Goal: Task Accomplishment & Management: Manage account settings

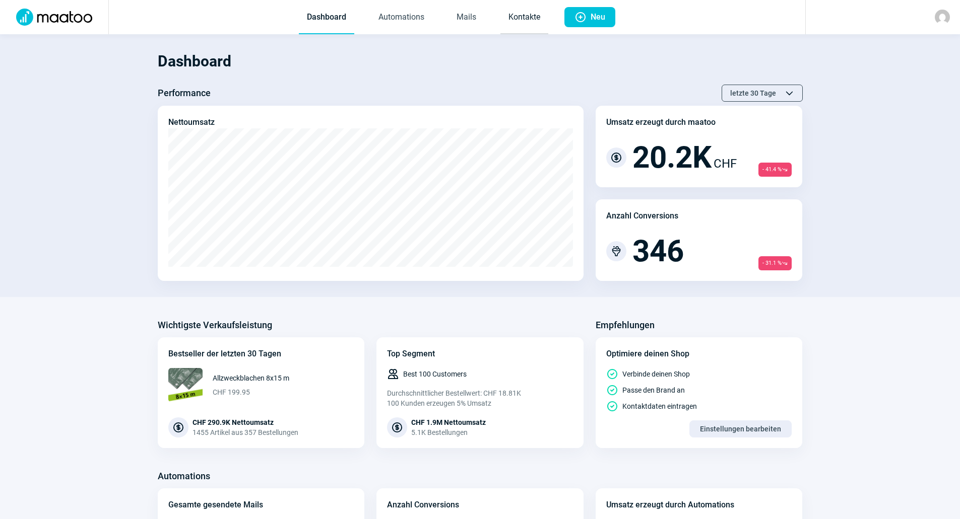
click at [522, 19] on link "Kontakte" at bounding box center [524, 17] width 48 height 33
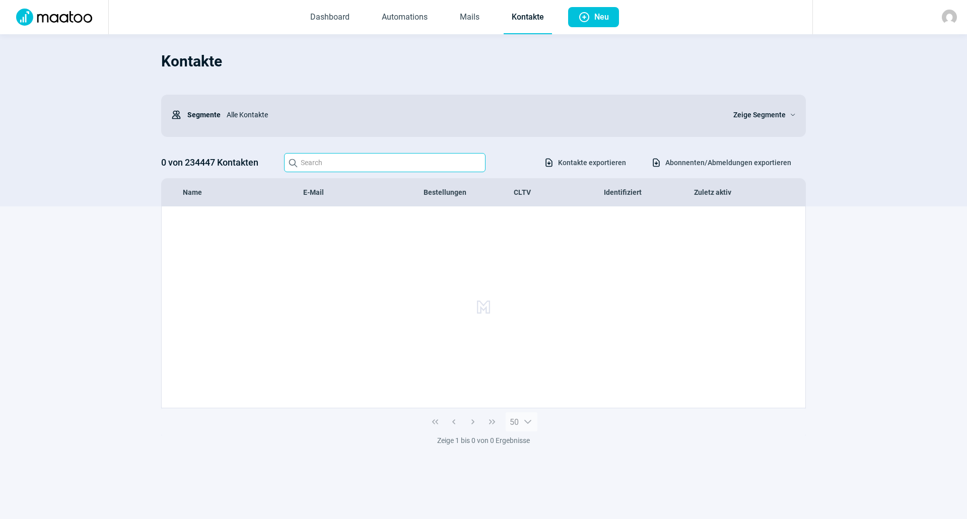
click at [427, 161] on input "Search icon" at bounding box center [385, 162] width 202 height 19
type input "[PERSON_NAME]"
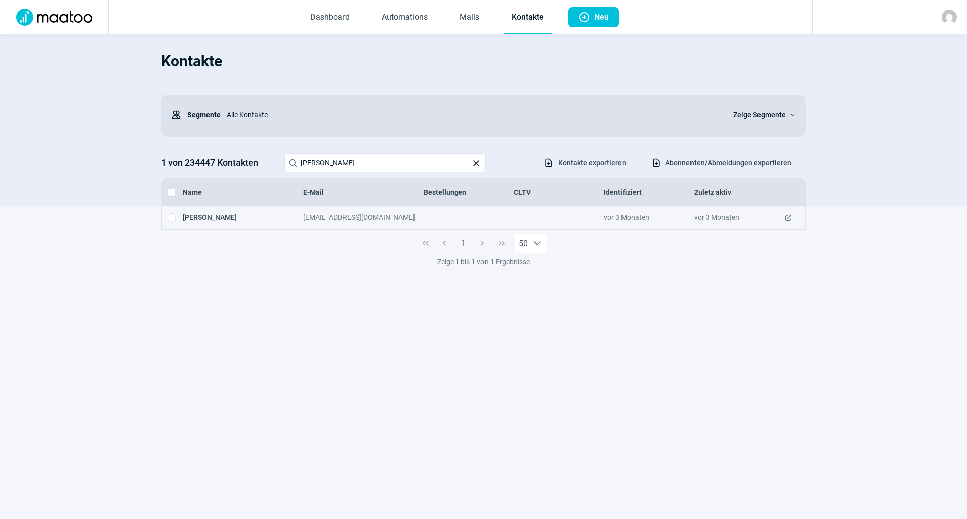
click at [318, 218] on div "[EMAIL_ADDRESS][DOMAIN_NAME]" at bounding box center [363, 218] width 120 height 10
click at [378, 218] on div "[EMAIL_ADDRESS][DOMAIN_NAME]" at bounding box center [363, 218] width 120 height 10
click at [788, 217] on span "ExternalLink icon" at bounding box center [788, 218] width 8 height 10
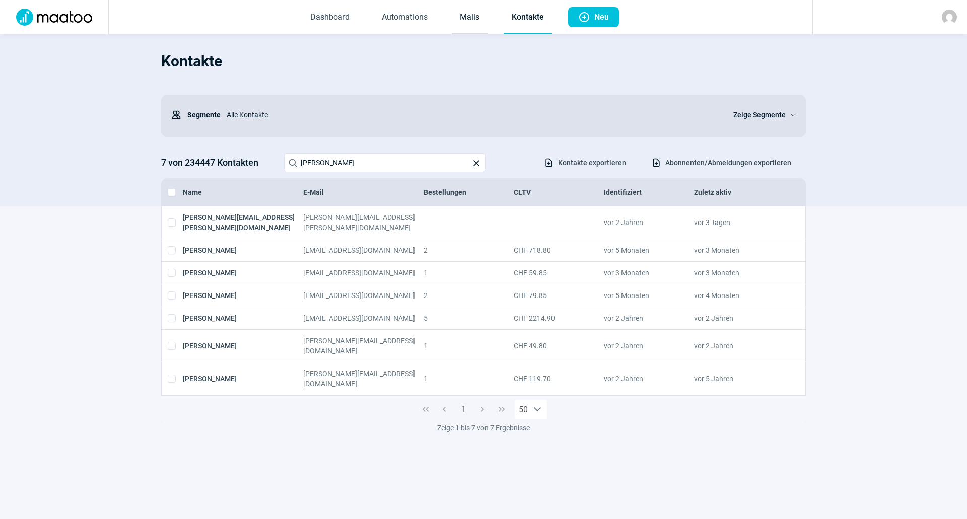
click at [468, 18] on link "Mails" at bounding box center [470, 17] width 36 height 33
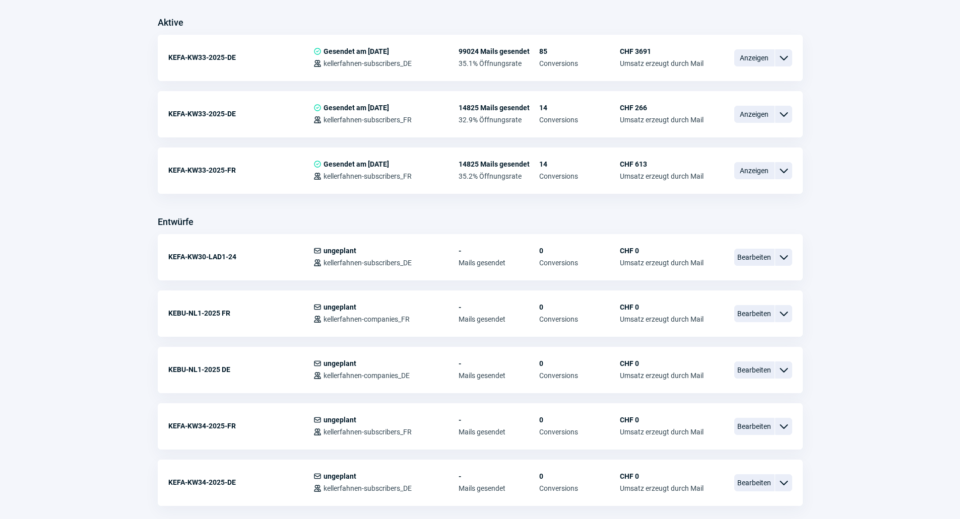
scroll to position [353, 0]
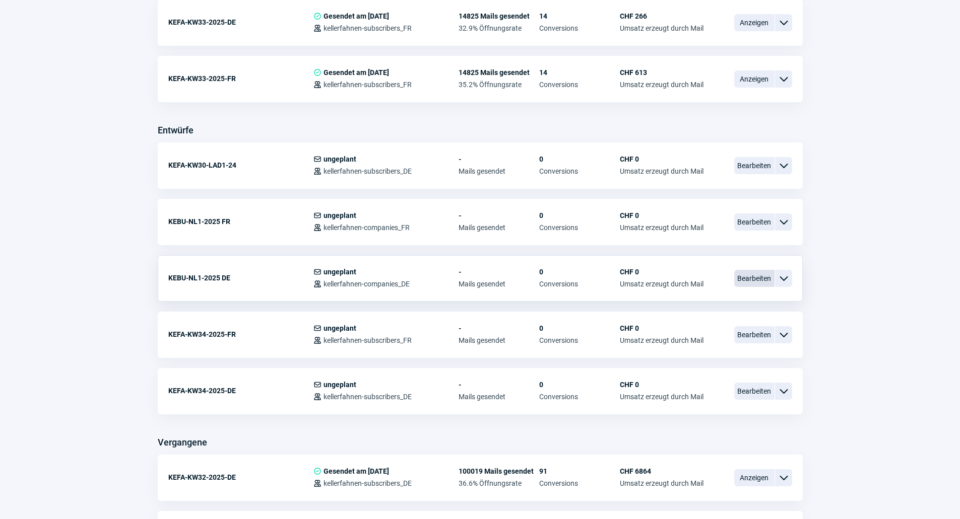
click at [747, 280] on span "Bearbeiten" at bounding box center [754, 278] width 40 height 17
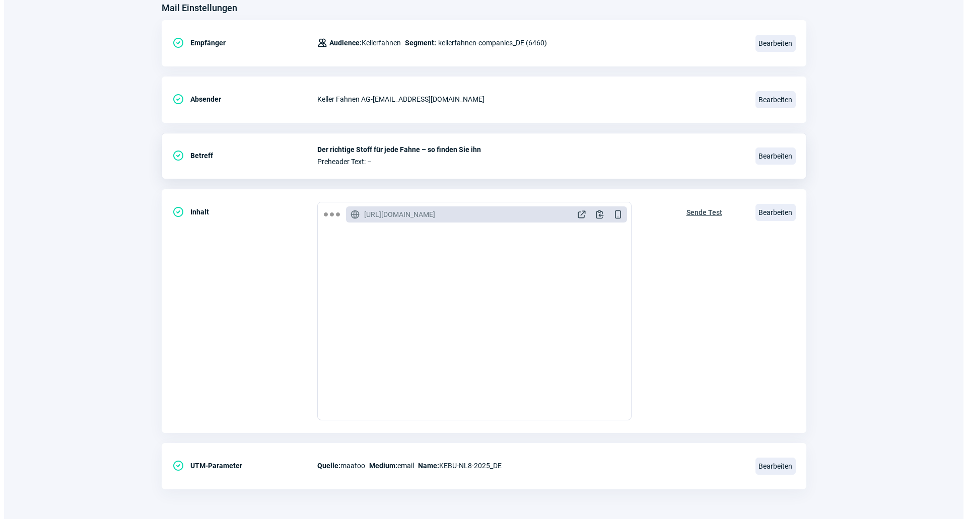
scroll to position [135, 0]
click at [773, 213] on span "Bearbeiten" at bounding box center [772, 212] width 40 height 17
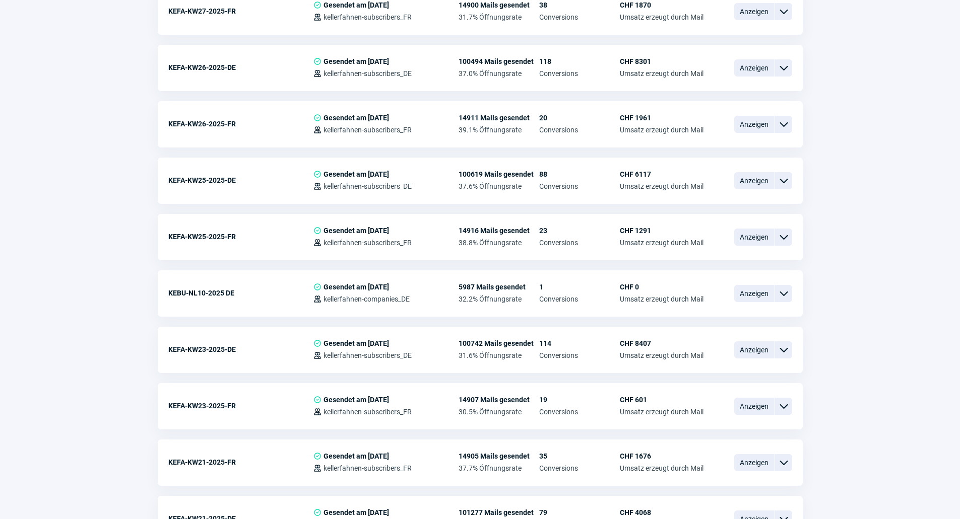
scroll to position [1159, 0]
click at [747, 295] on span "Anzeigen" at bounding box center [754, 292] width 40 height 17
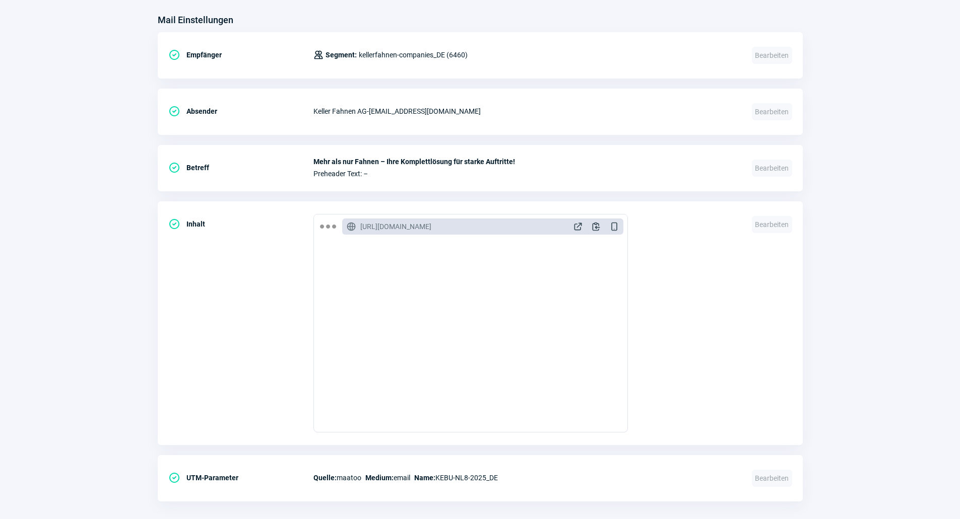
scroll to position [139, 0]
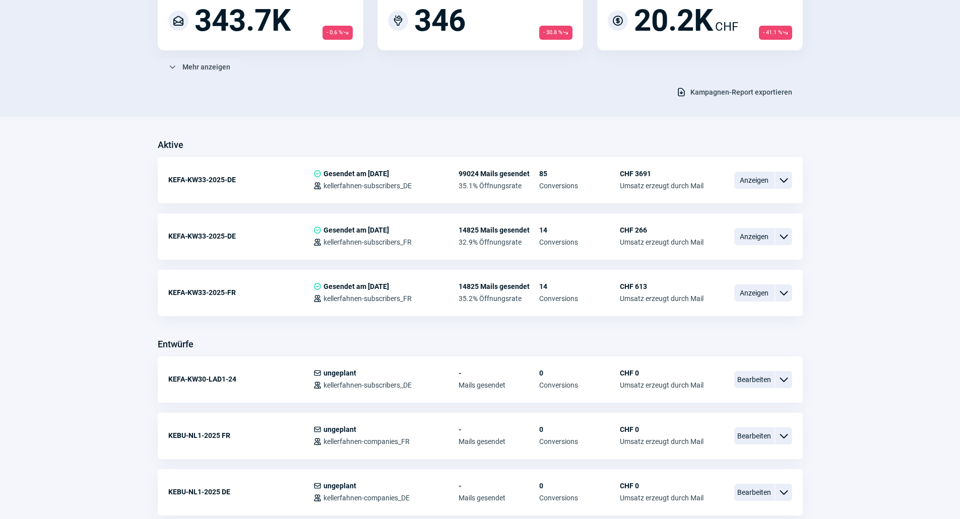
scroll to position [1159, 0]
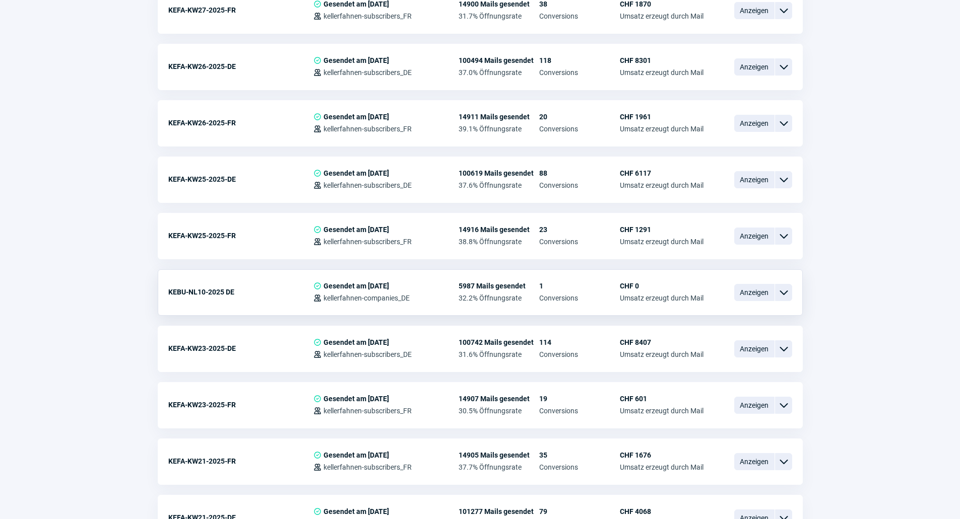
click at [780, 295] on span "ChevronDown icon" at bounding box center [783, 293] width 12 height 12
click at [744, 325] on div "Vorschau" at bounding box center [731, 334] width 121 height 18
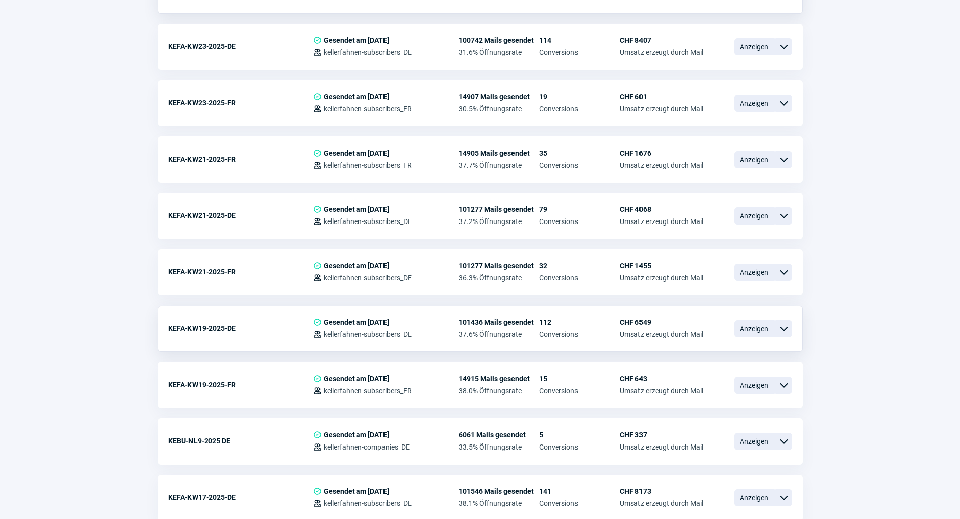
scroll to position [1511, 0]
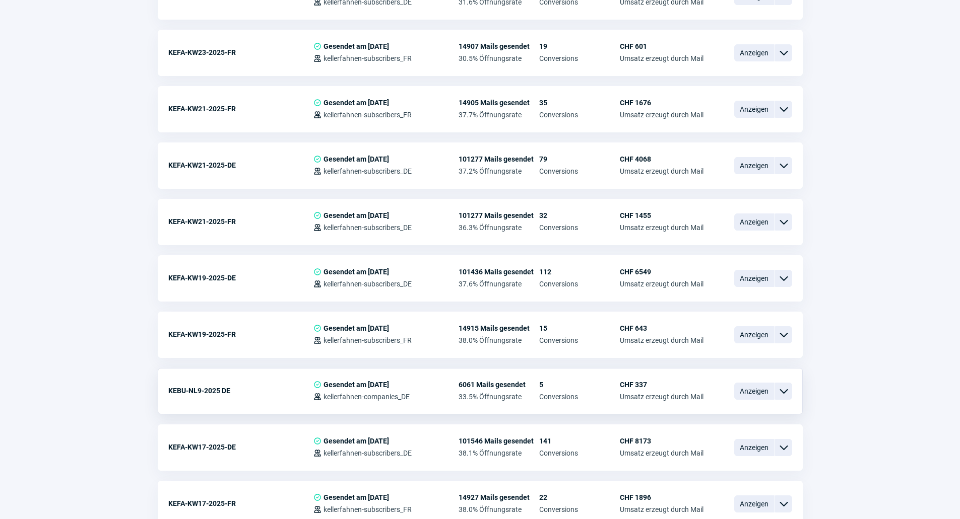
click at [782, 390] on span "ChevronDown icon" at bounding box center [783, 391] width 12 height 12
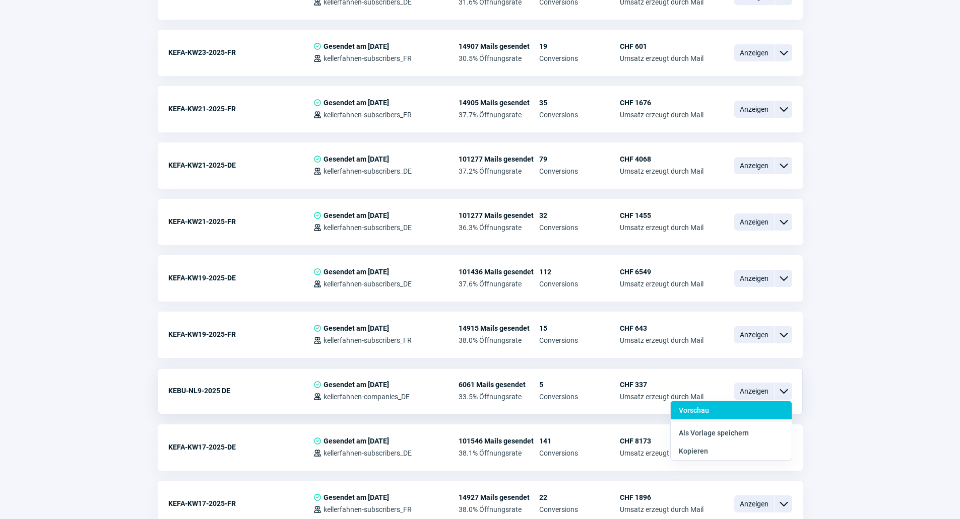
click at [741, 424] on div "Vorschau" at bounding box center [731, 433] width 121 height 18
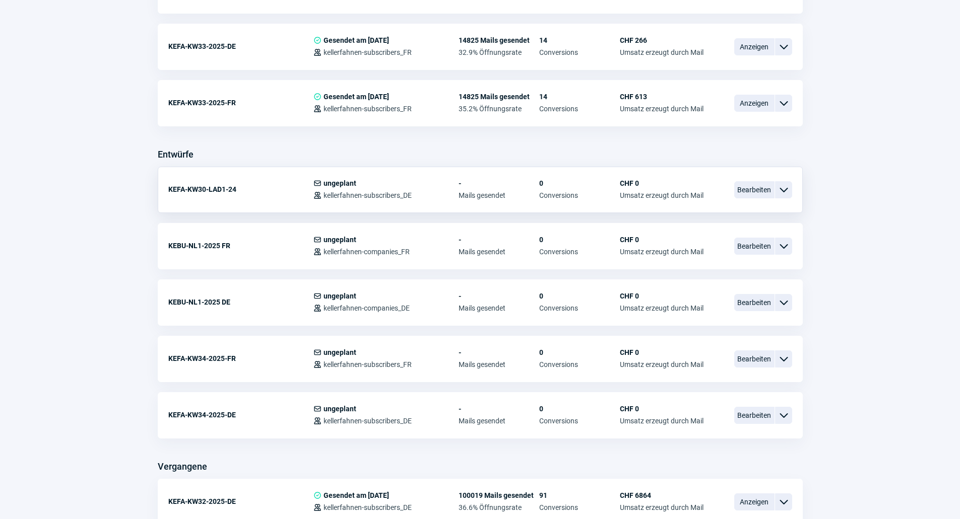
scroll to position [353, 0]
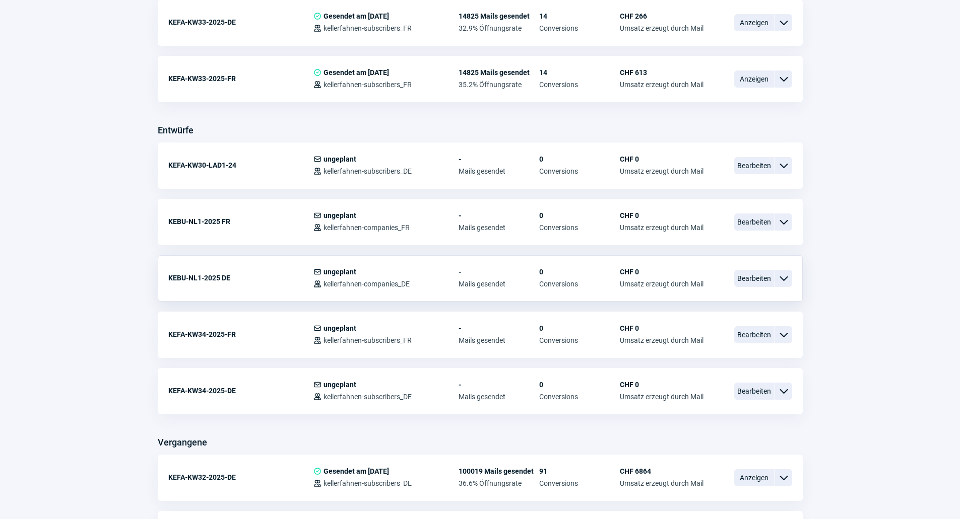
click at [784, 278] on span "ChevronDown icon" at bounding box center [783, 279] width 12 height 12
click at [762, 279] on span "Bearbeiten" at bounding box center [754, 278] width 40 height 17
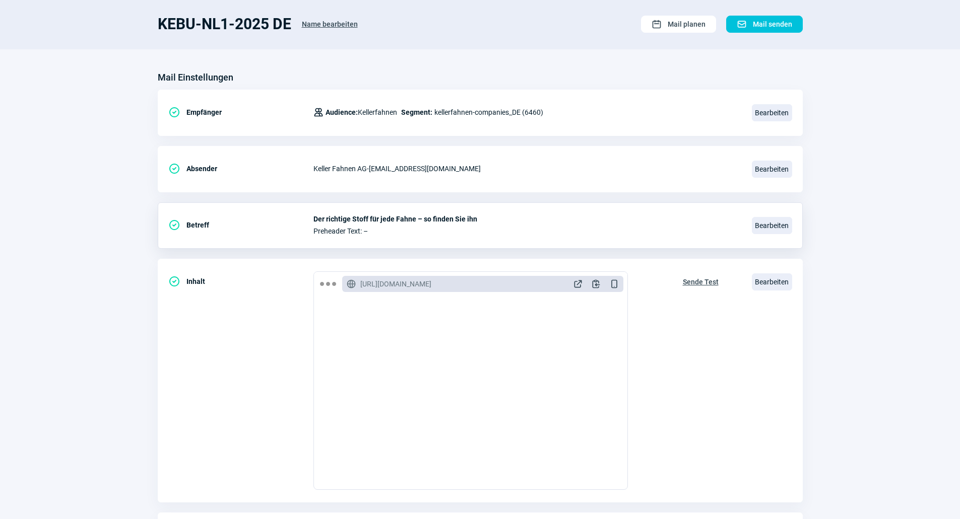
scroll to position [135, 0]
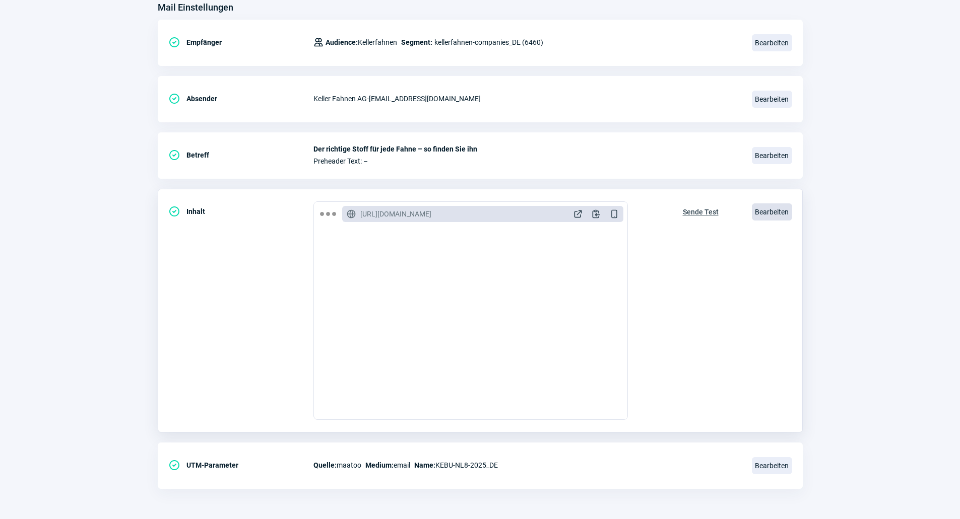
click at [767, 218] on span "Bearbeiten" at bounding box center [772, 212] width 40 height 17
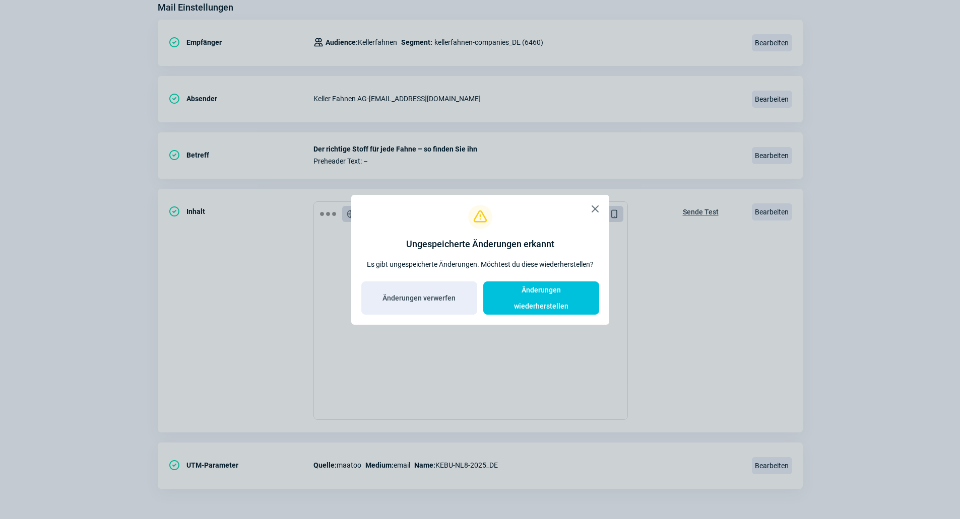
click at [597, 214] on span "X icon" at bounding box center [595, 209] width 12 height 12
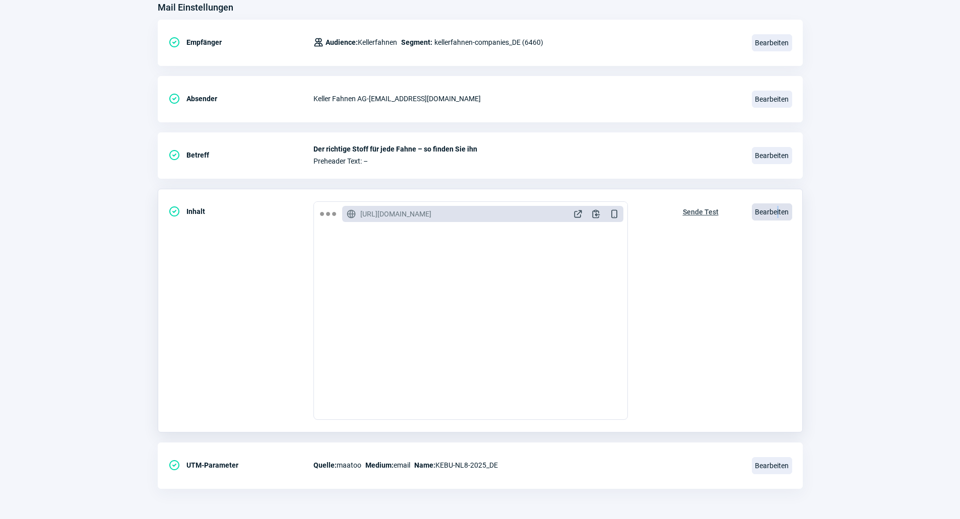
click at [778, 209] on span "Bearbeiten" at bounding box center [772, 212] width 40 height 17
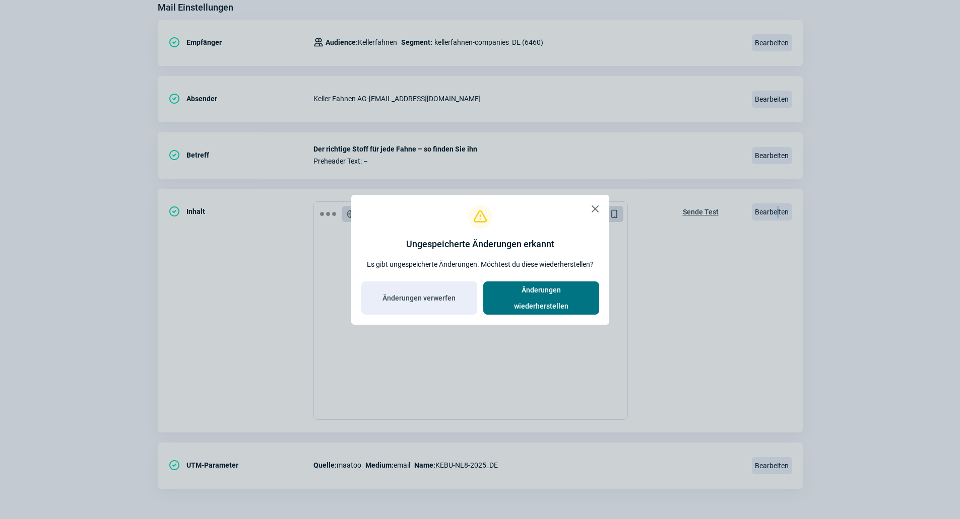
click at [540, 299] on span "Änderungen wiederherstellen" at bounding box center [541, 298] width 95 height 32
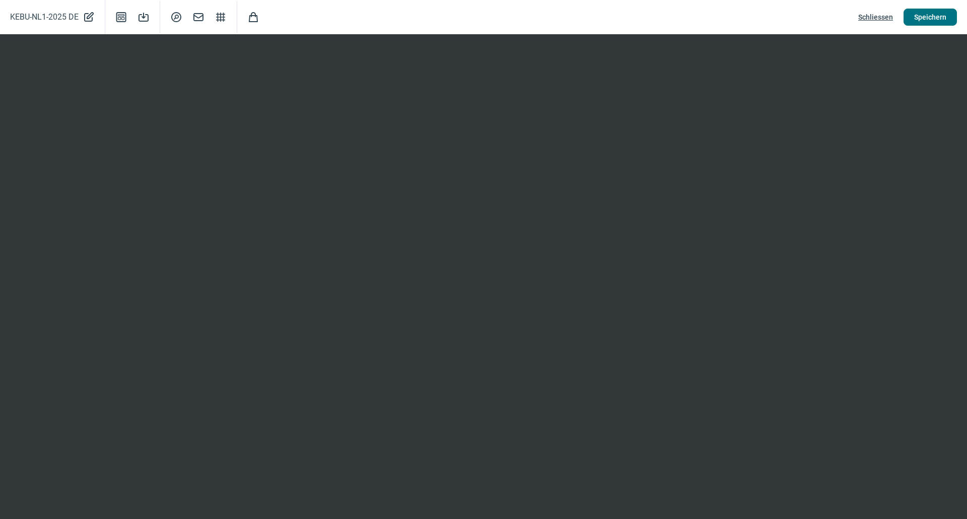
click at [929, 18] on span "Speichern" at bounding box center [930, 17] width 32 height 16
click at [868, 13] on span "Schliessen" at bounding box center [875, 17] width 35 height 16
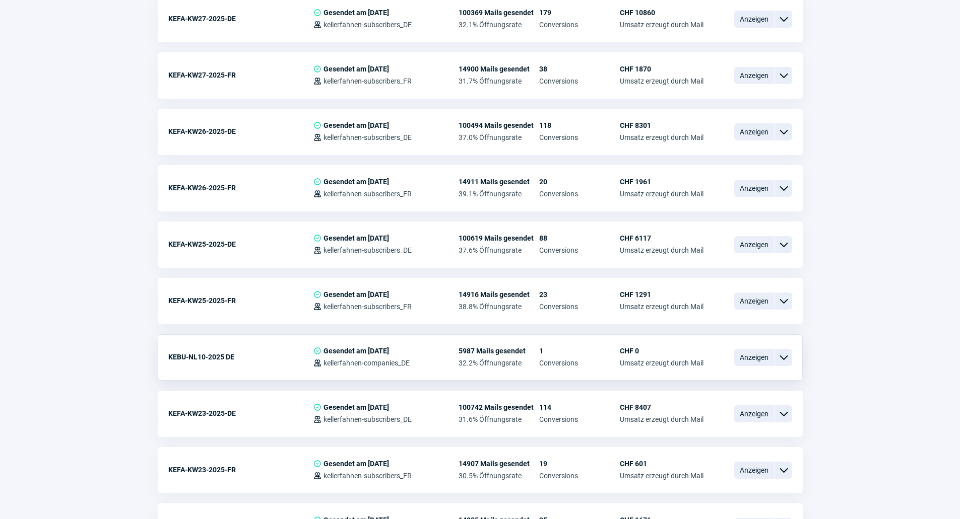
scroll to position [1259, 0]
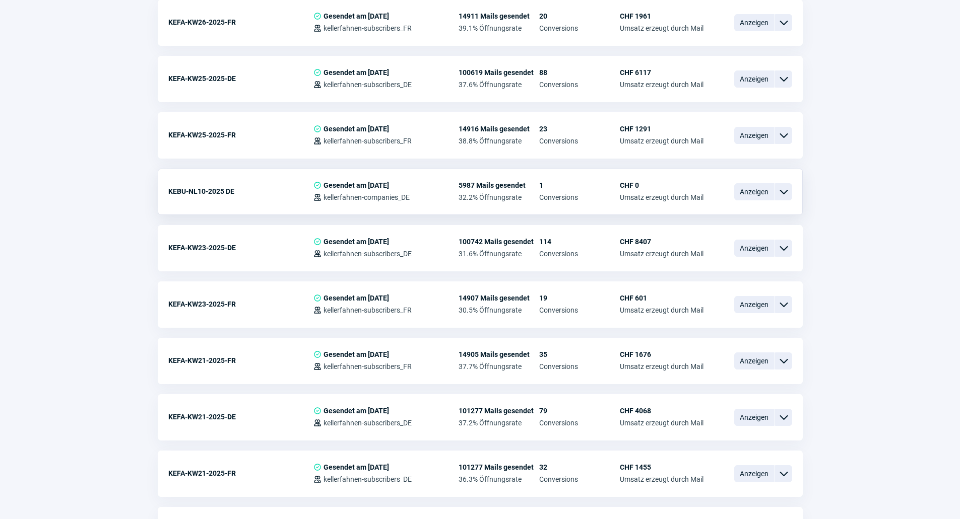
click at [790, 191] on div "ChevronDown icon" at bounding box center [783, 191] width 17 height 17
click at [747, 193] on span "Anzeigen" at bounding box center [754, 191] width 40 height 17
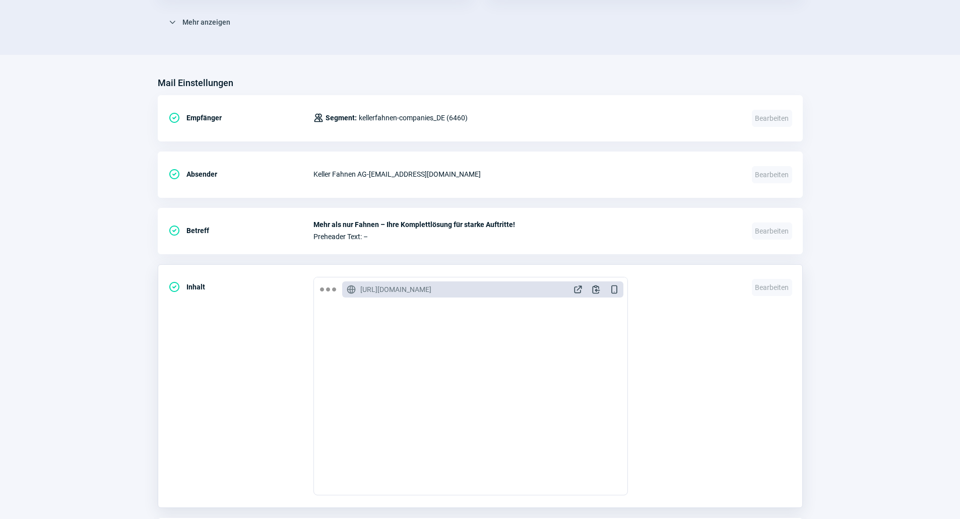
scroll to position [390, 0]
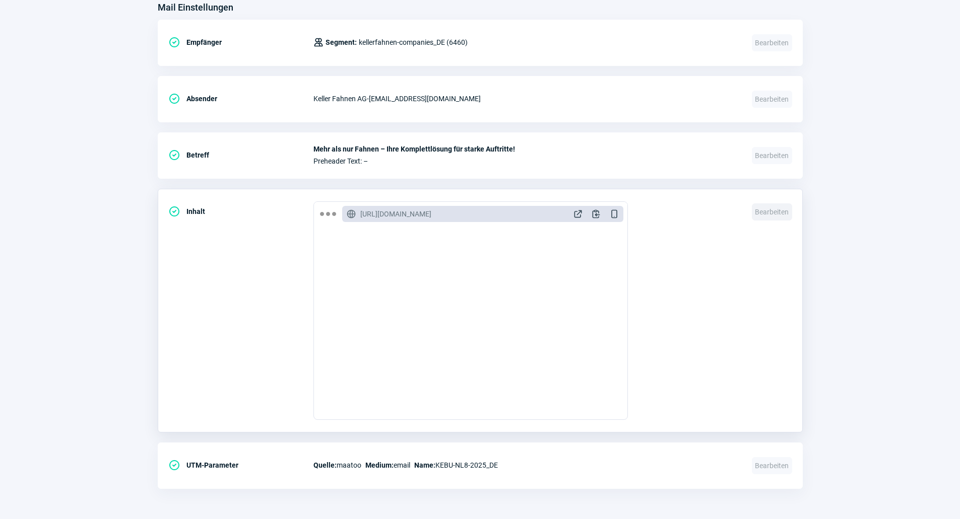
click at [779, 205] on span "Bearbeiten" at bounding box center [772, 212] width 40 height 17
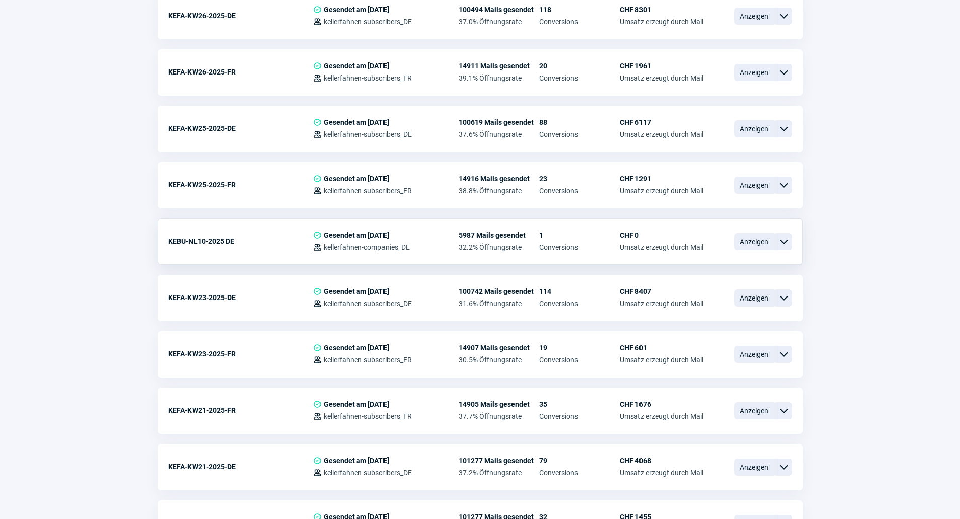
scroll to position [1209, 0]
click at [788, 240] on span "ChevronDown icon" at bounding box center [783, 242] width 12 height 12
click at [723, 305] on div "Kopieren" at bounding box center [731, 302] width 121 height 18
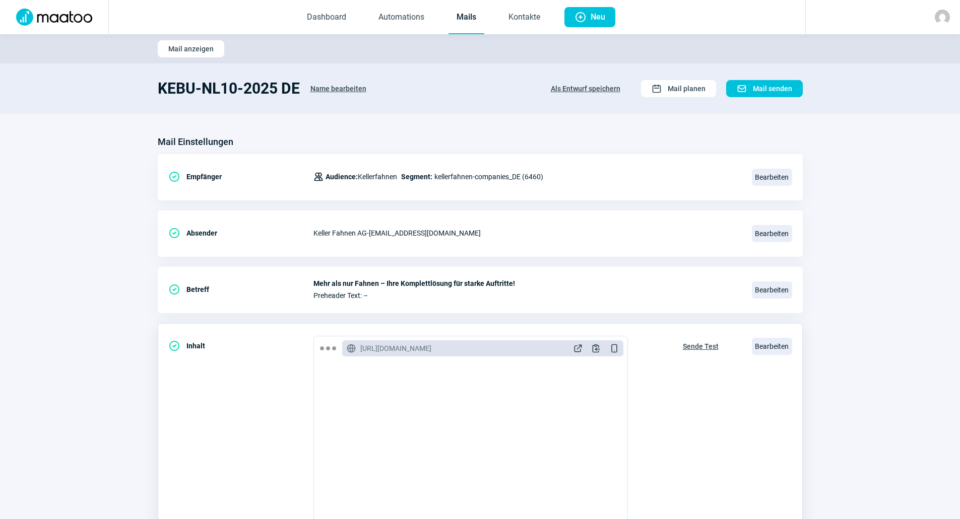
scroll to position [101, 0]
click at [769, 343] on span "Bearbeiten" at bounding box center [772, 346] width 40 height 17
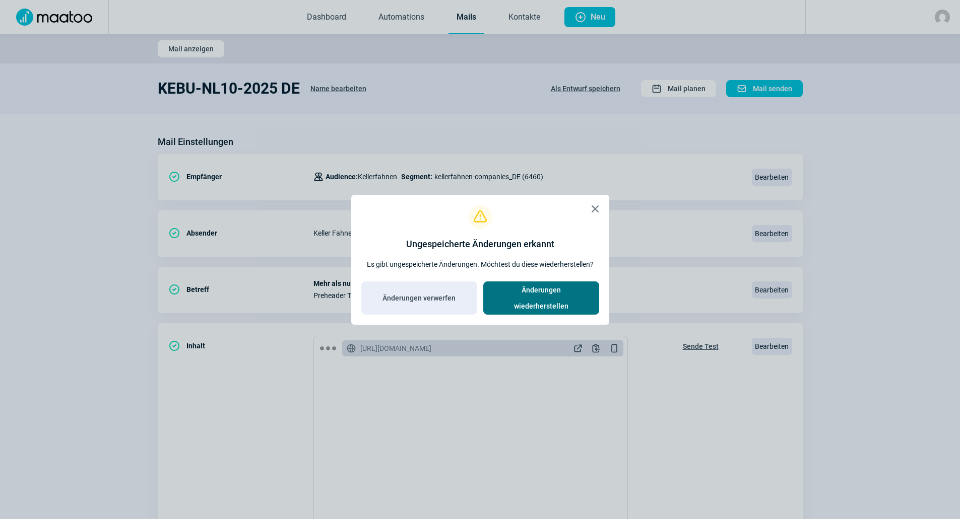
click at [532, 293] on span "Änderungen wiederherstellen" at bounding box center [541, 298] width 95 height 32
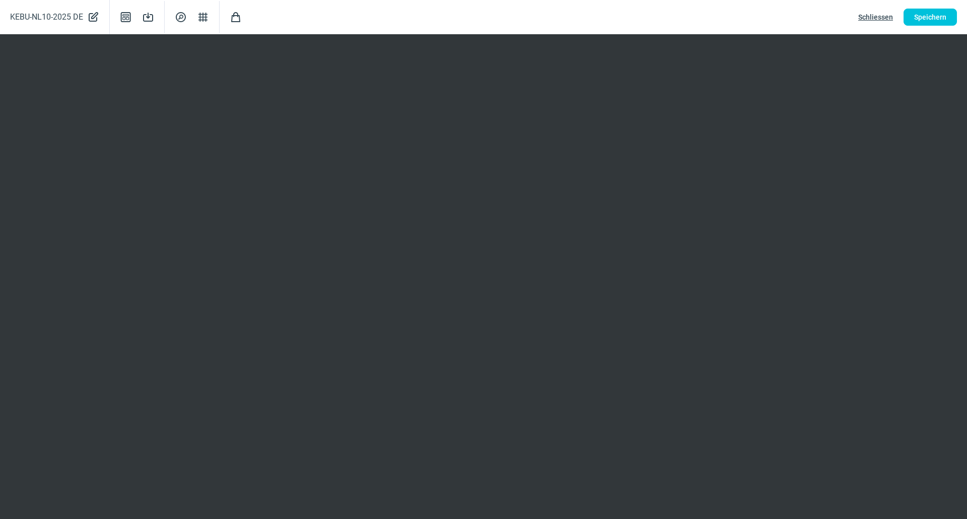
click at [858, 15] on button "Schliessen" at bounding box center [876, 17] width 56 height 17
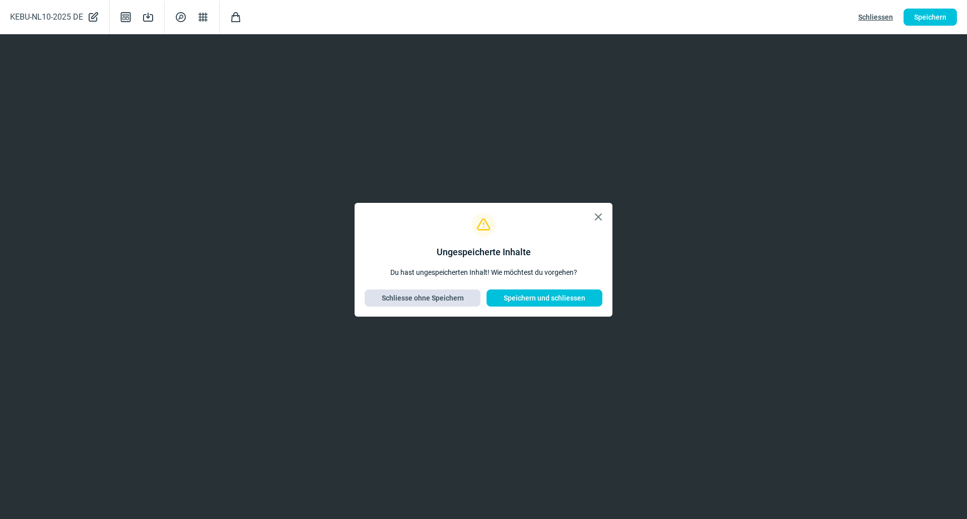
click at [437, 295] on span "Schliesse ohne Speichern" at bounding box center [423, 298] width 82 height 16
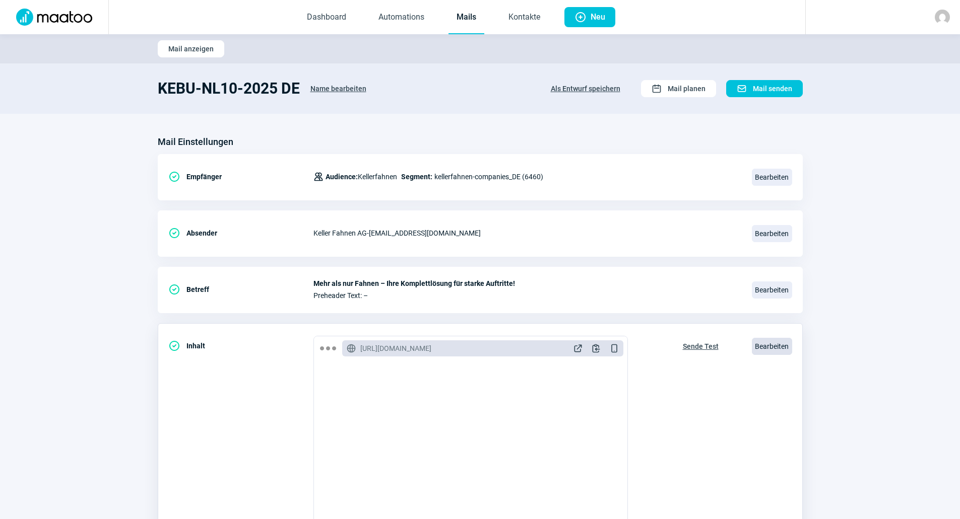
click at [772, 348] on span "Bearbeiten" at bounding box center [772, 346] width 40 height 17
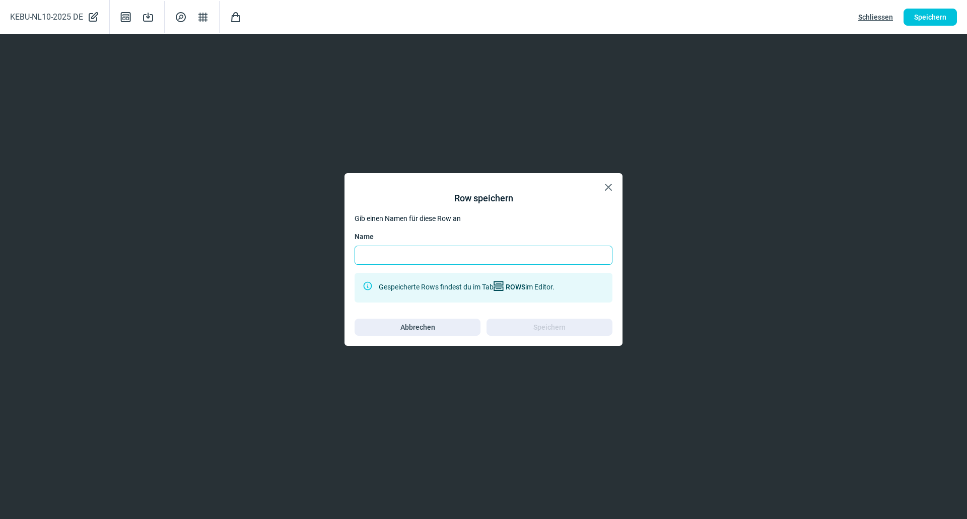
click at [499, 246] on input "Name" at bounding box center [484, 255] width 258 height 19
type input "[PERSON_NAME]"
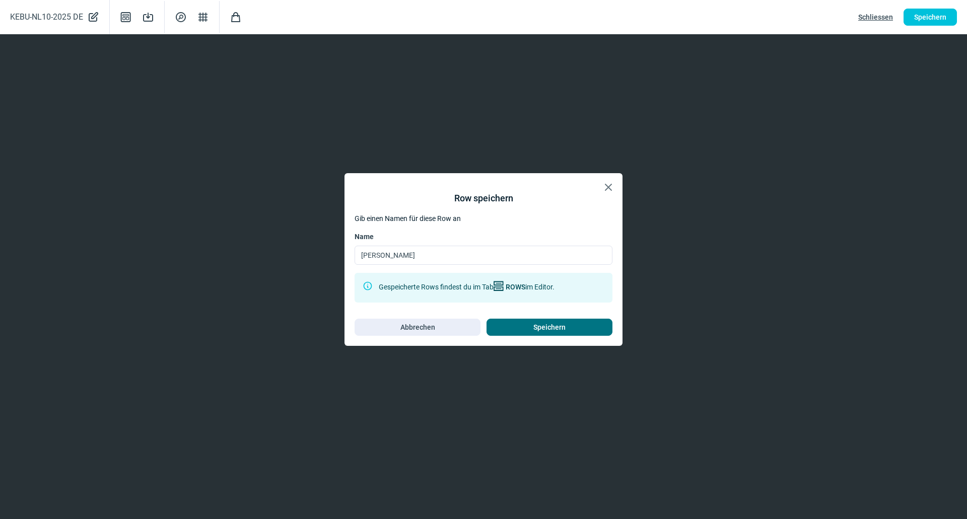
click at [570, 325] on span "Speichern" at bounding box center [549, 327] width 105 height 16
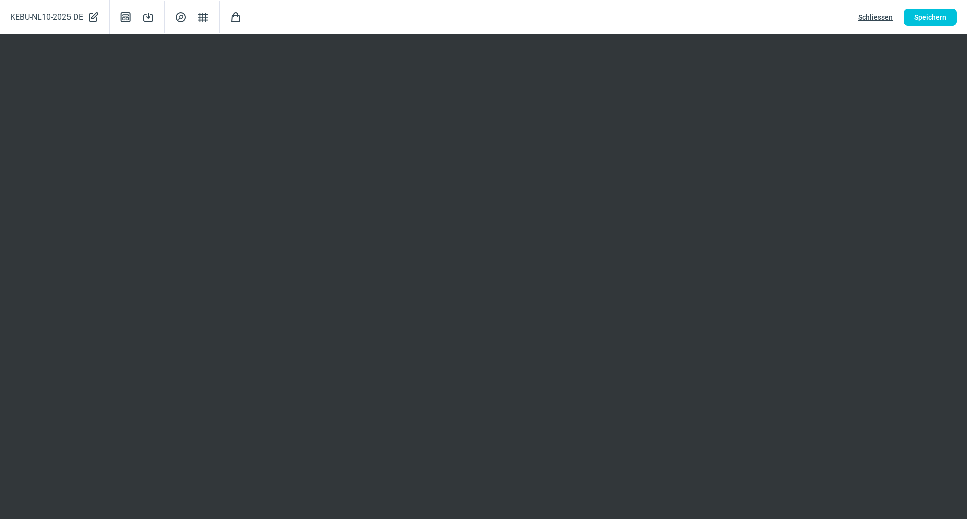
click at [945, 27] on div "KEBU-NL10-2025 DE PencilAlt icon Template icon Save icon SearchCircle icon Stru…" at bounding box center [483, 17] width 967 height 34
click at [881, 19] on span "Schliessen" at bounding box center [875, 17] width 35 height 16
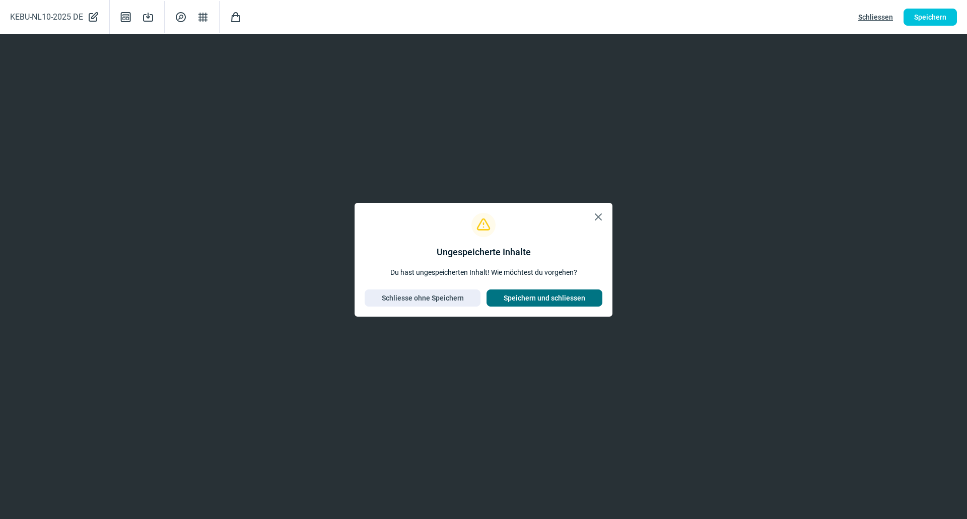
click at [549, 297] on span "Speichern und schliessen" at bounding box center [545, 298] width 82 height 16
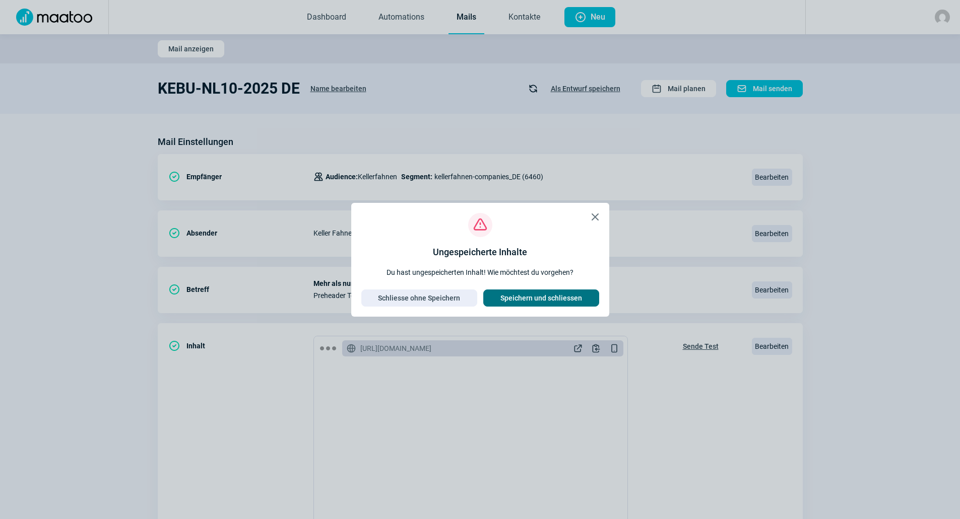
click at [520, 298] on span "Speichern und schliessen" at bounding box center [541, 298] width 82 height 16
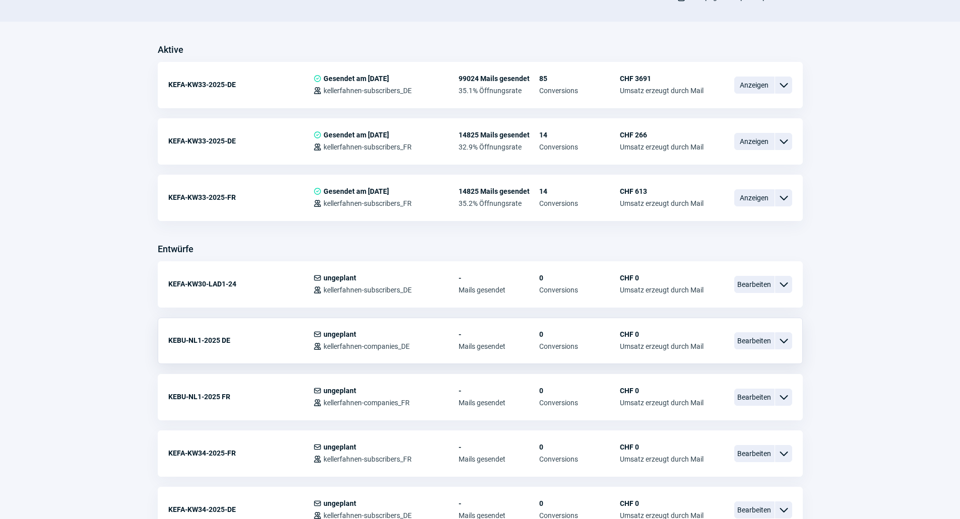
scroll to position [252, 0]
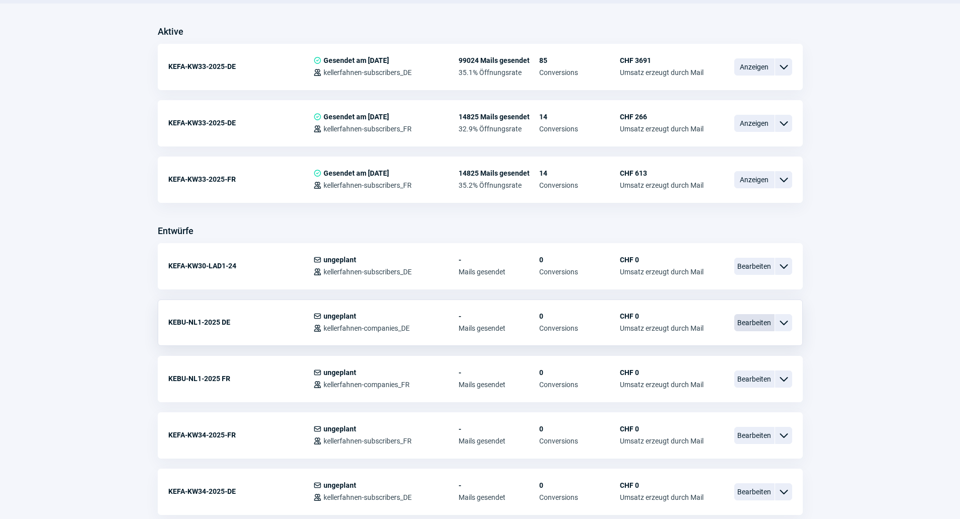
click at [755, 324] on span "Bearbeiten" at bounding box center [754, 322] width 40 height 17
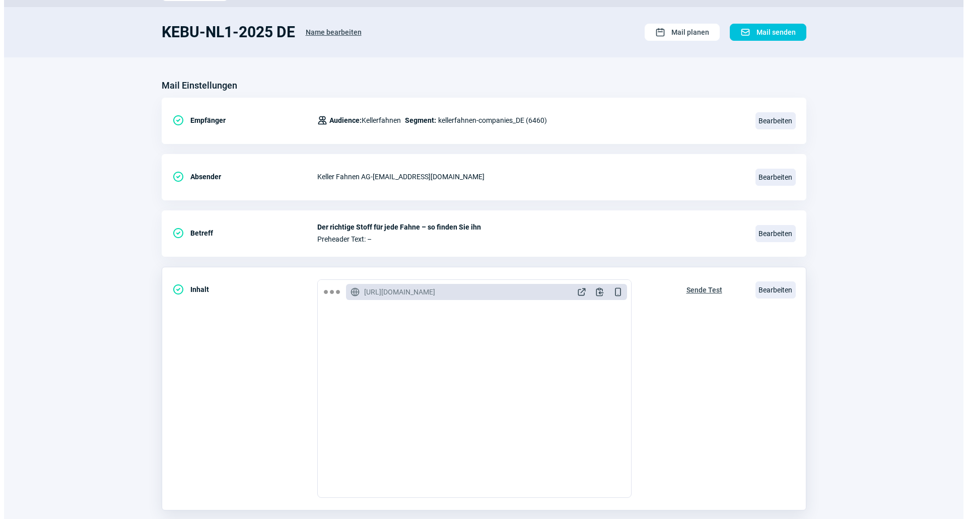
scroll to position [135, 0]
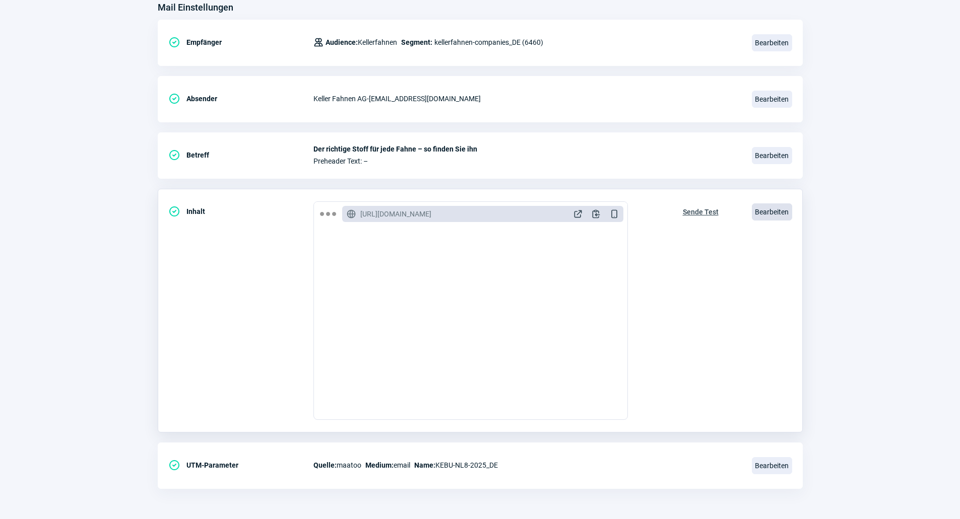
click at [764, 209] on span "Bearbeiten" at bounding box center [772, 212] width 40 height 17
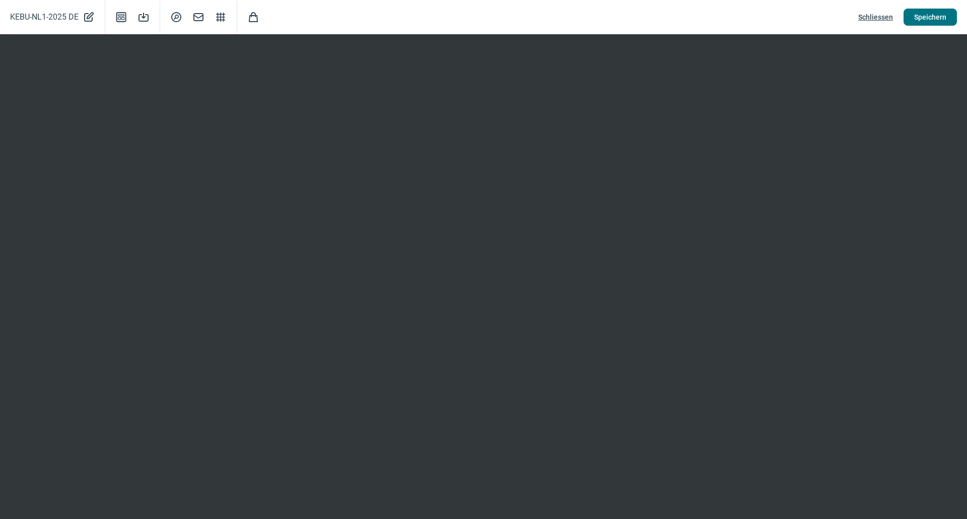
click at [943, 14] on span "Speichern" at bounding box center [930, 17] width 32 height 16
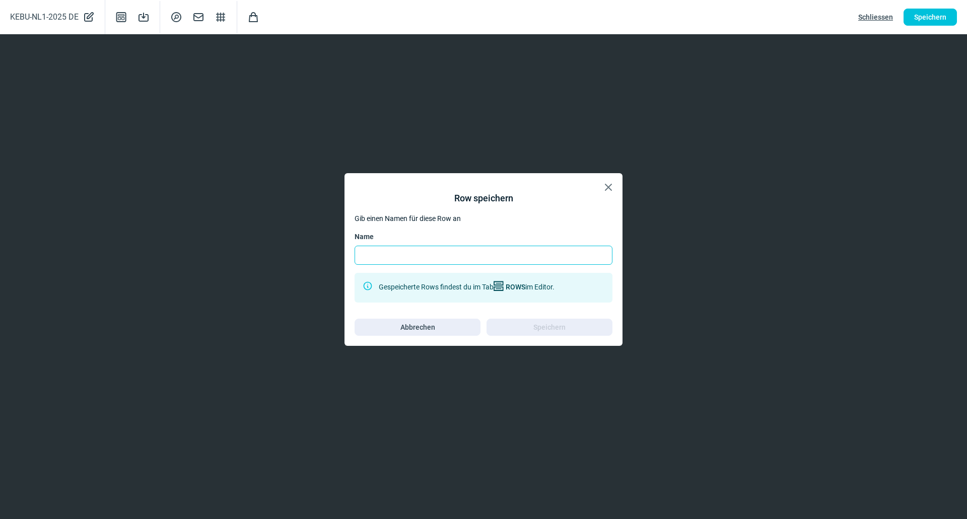
click at [437, 252] on input "Name" at bounding box center [484, 255] width 258 height 19
type input "[PERSON_NAME], [PERSON_NAME] Verkauf Innendienst"
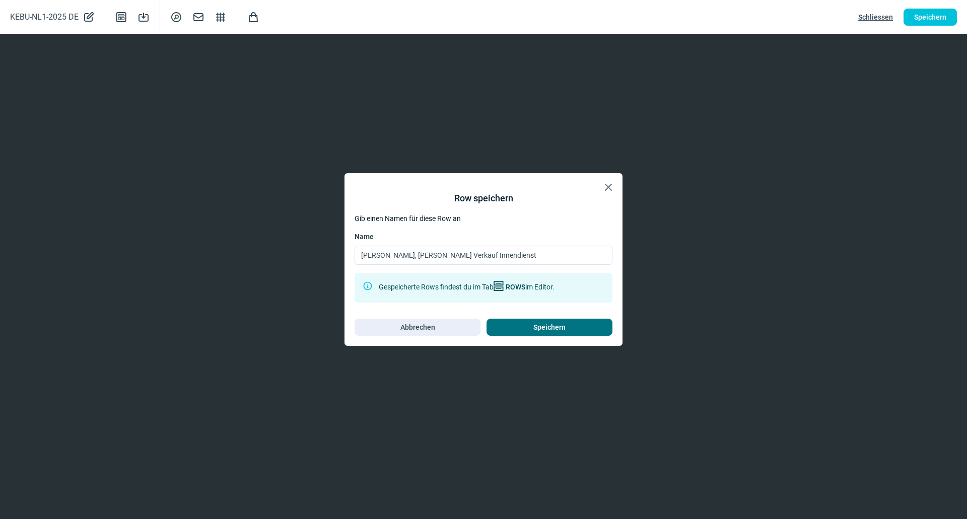
click at [527, 327] on span "Speichern" at bounding box center [549, 327] width 105 height 16
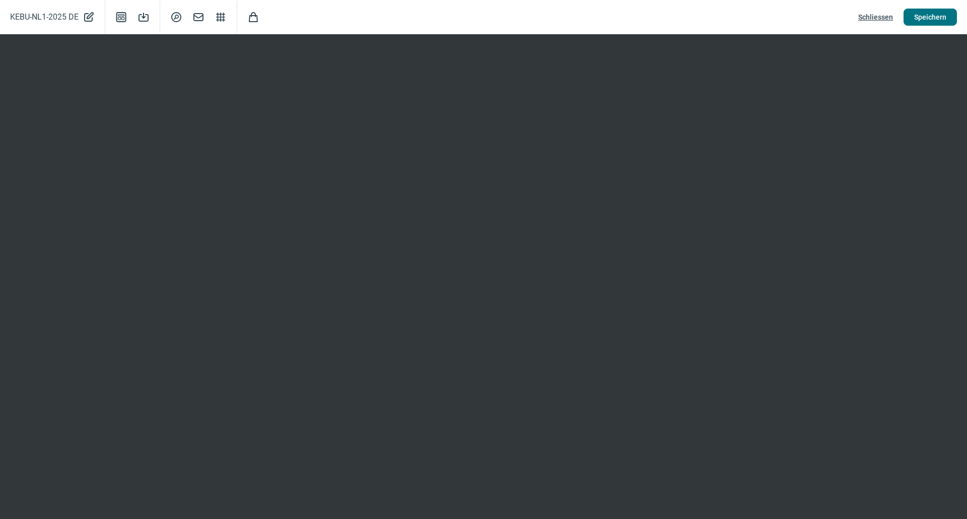
click at [935, 18] on span "Speichern" at bounding box center [930, 17] width 32 height 16
click at [882, 15] on span "Schliessen" at bounding box center [875, 17] width 35 height 16
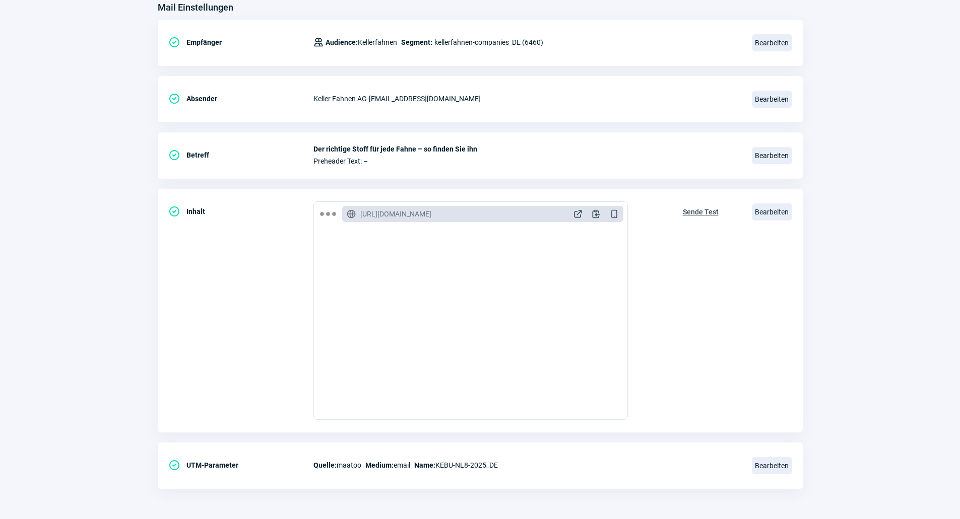
scroll to position [252, 0]
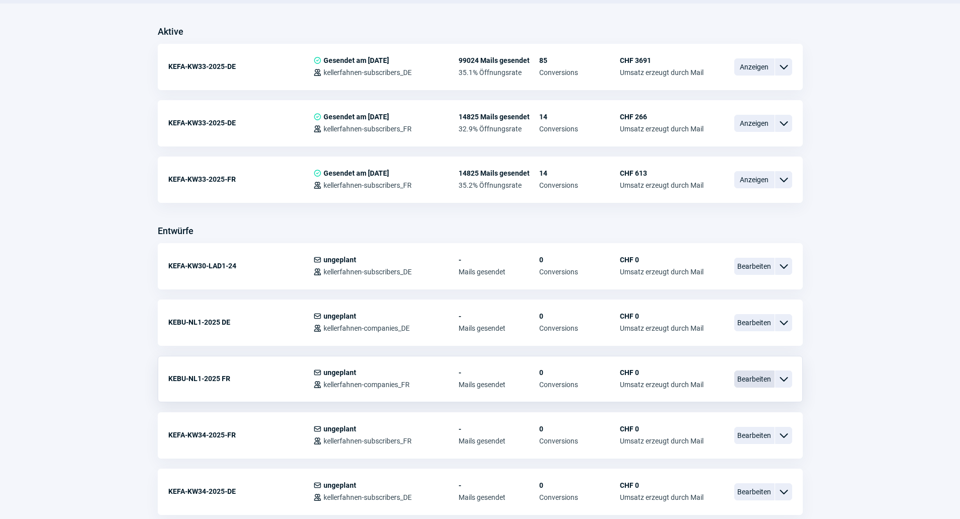
click at [750, 380] on span "Bearbeiten" at bounding box center [754, 379] width 40 height 17
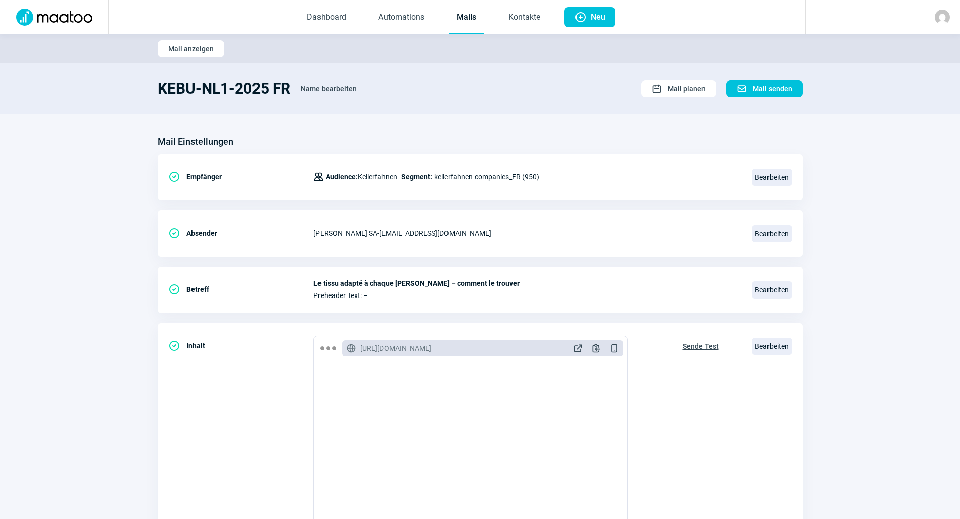
scroll to position [252, 0]
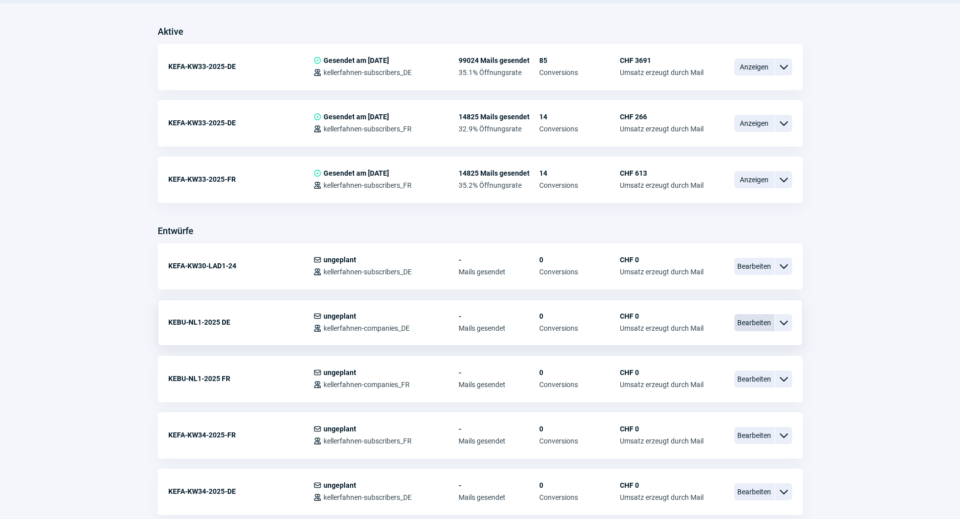
click at [759, 318] on span "Bearbeiten" at bounding box center [754, 322] width 40 height 17
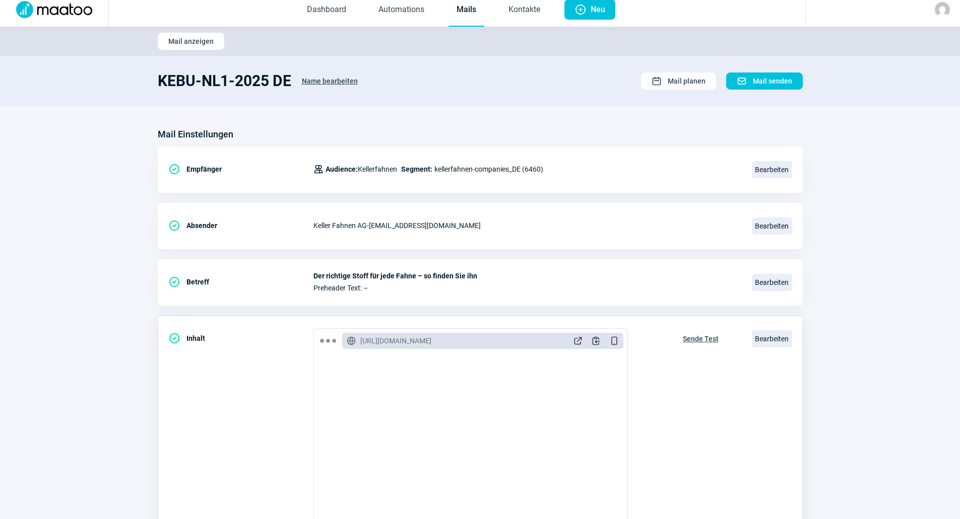
scroll to position [101, 0]
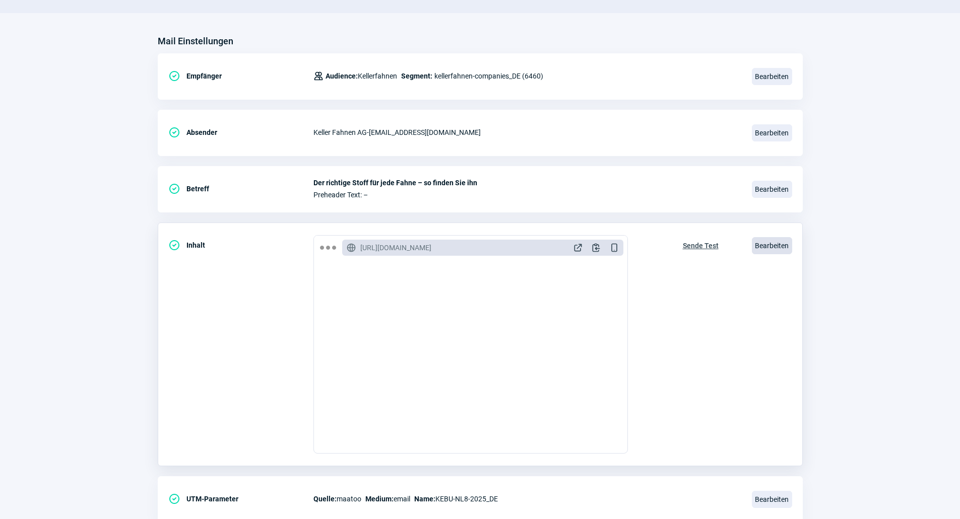
click at [765, 245] on span "Bearbeiten" at bounding box center [772, 245] width 40 height 17
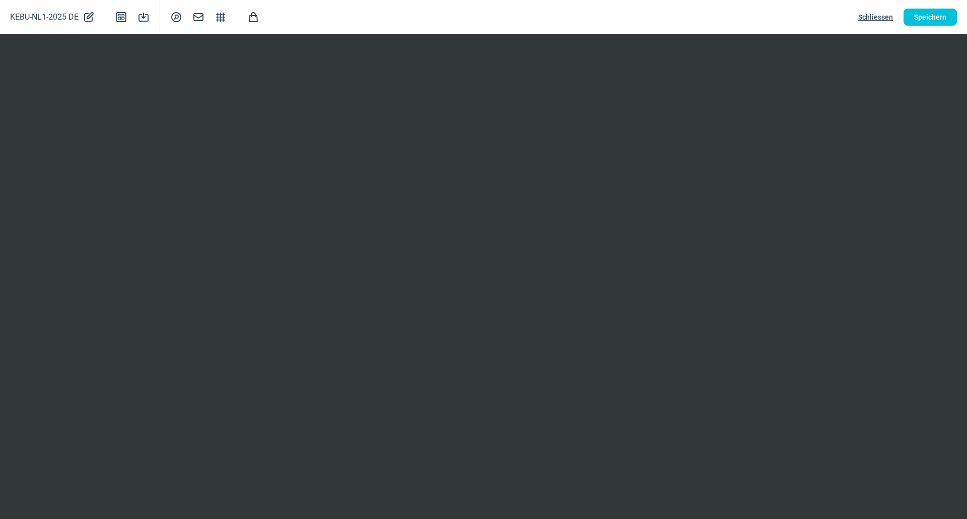
click at [876, 13] on span "Schliessen" at bounding box center [875, 17] width 35 height 16
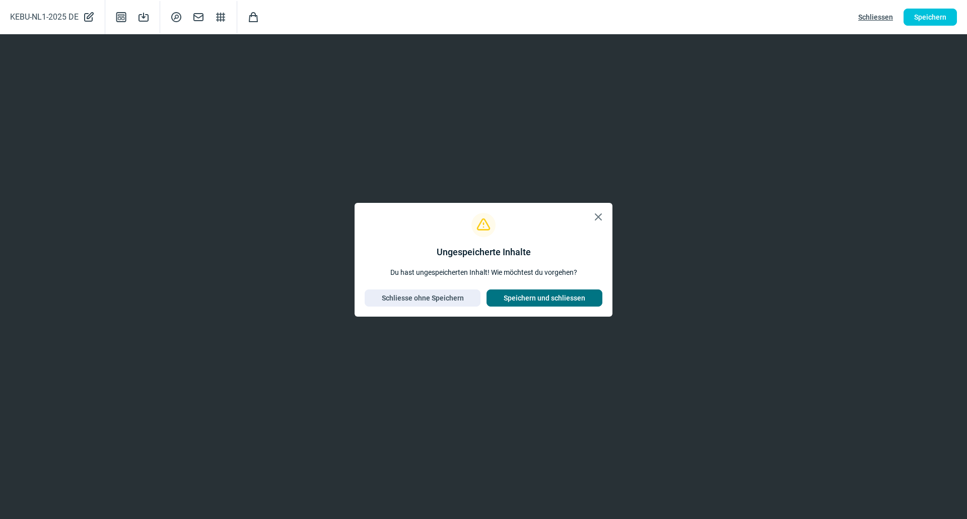
click at [573, 295] on span "Speichern und schliessen" at bounding box center [545, 298] width 82 height 16
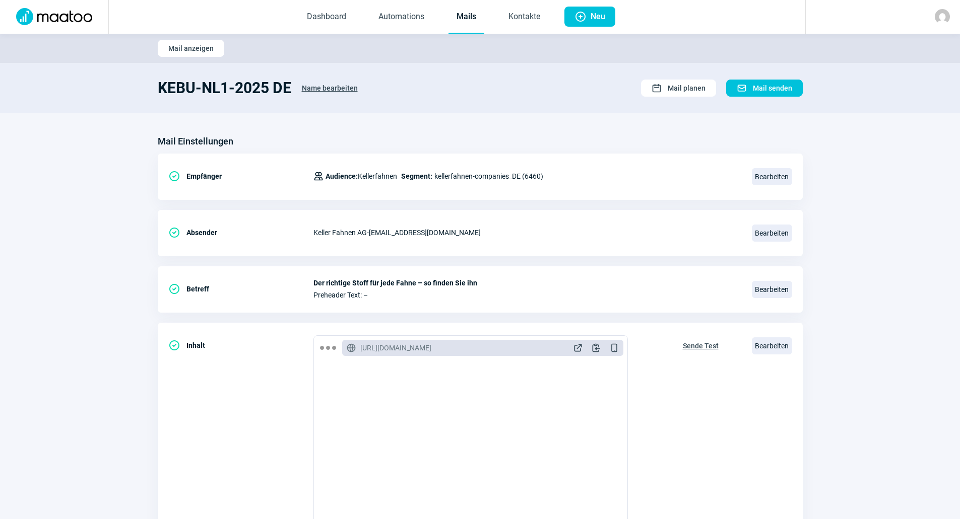
scroll to position [0, 0]
click at [197, 48] on span "Mail anzeigen" at bounding box center [190, 49] width 45 height 16
click at [405, 13] on link "Automations" at bounding box center [401, 17] width 62 height 33
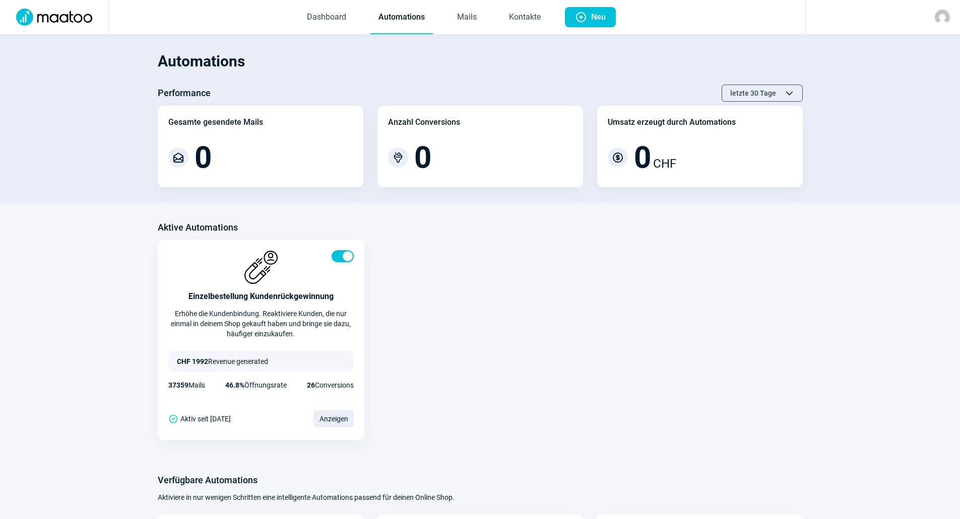
click at [484, 22] on span "Dashboard Automations Mails Kontakte" at bounding box center [424, 17] width 266 height 34
click at [471, 47] on h1 "Automations" at bounding box center [480, 61] width 645 height 34
click at [475, 27] on link "Mails" at bounding box center [467, 17] width 36 height 33
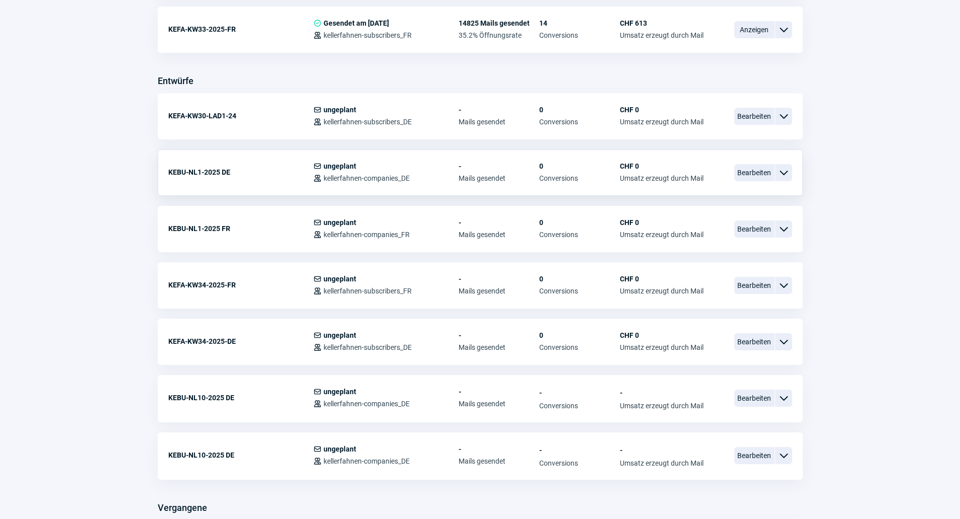
scroll to position [353, 0]
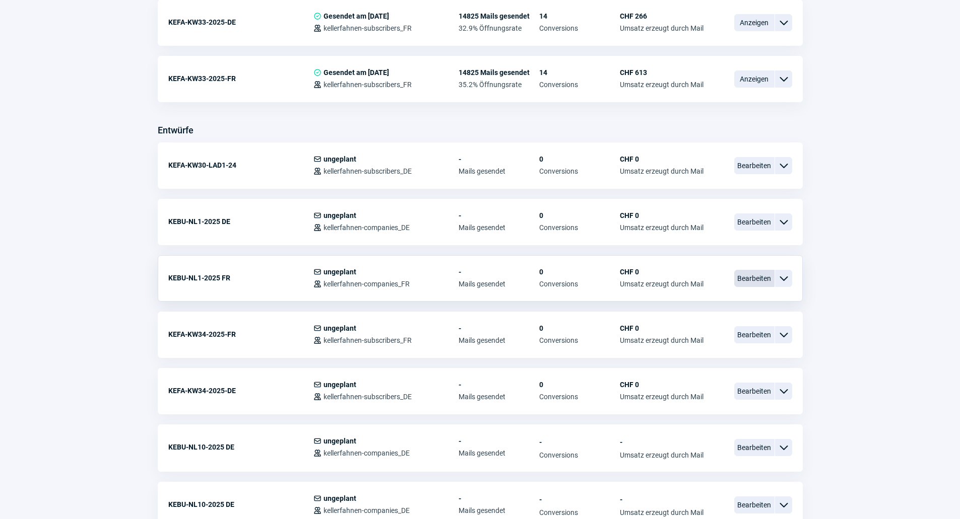
click at [756, 278] on span "Bearbeiten" at bounding box center [754, 278] width 40 height 17
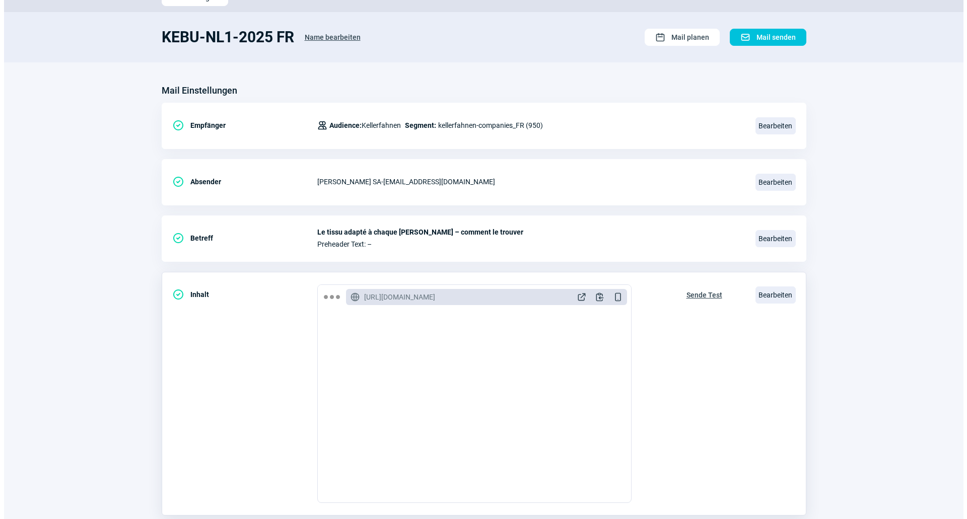
scroll to position [135, 0]
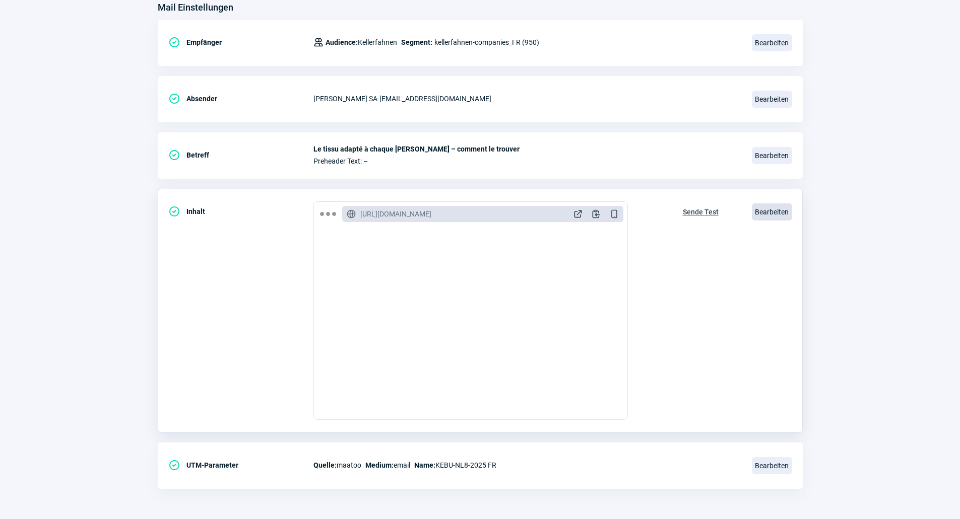
click at [770, 210] on span "Bearbeiten" at bounding box center [772, 212] width 40 height 17
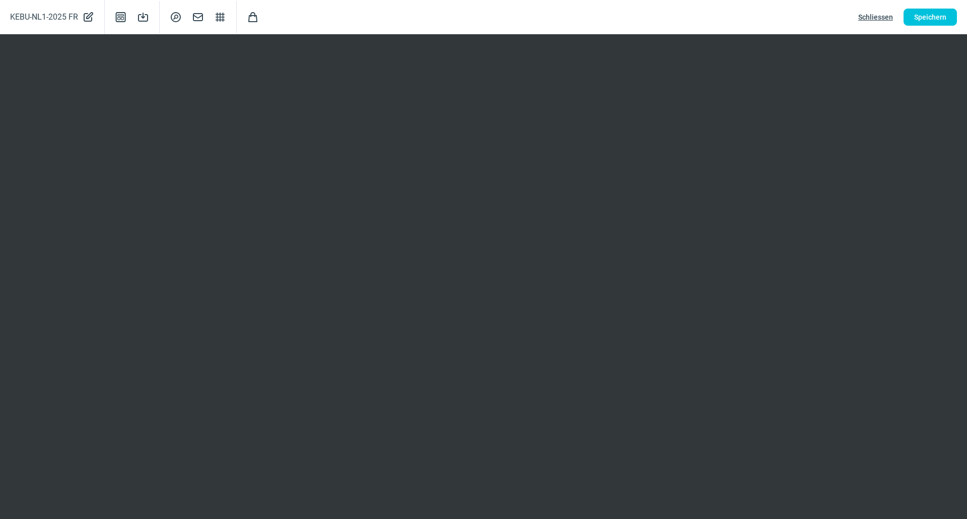
click at [849, 33] on div "KEBU-NL1-2025 FR PencilAlt icon Template icon Save icon SearchCircle icon Mail …" at bounding box center [483, 17] width 967 height 34
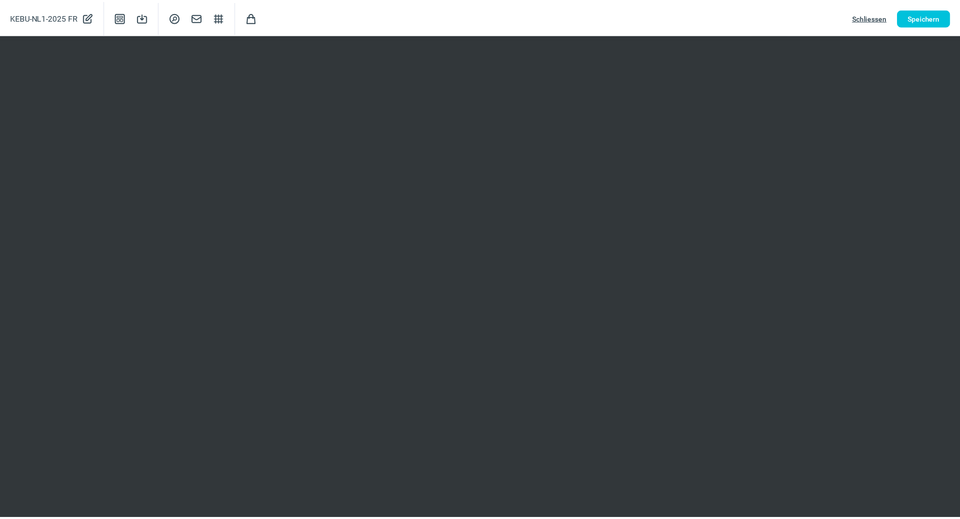
scroll to position [353, 0]
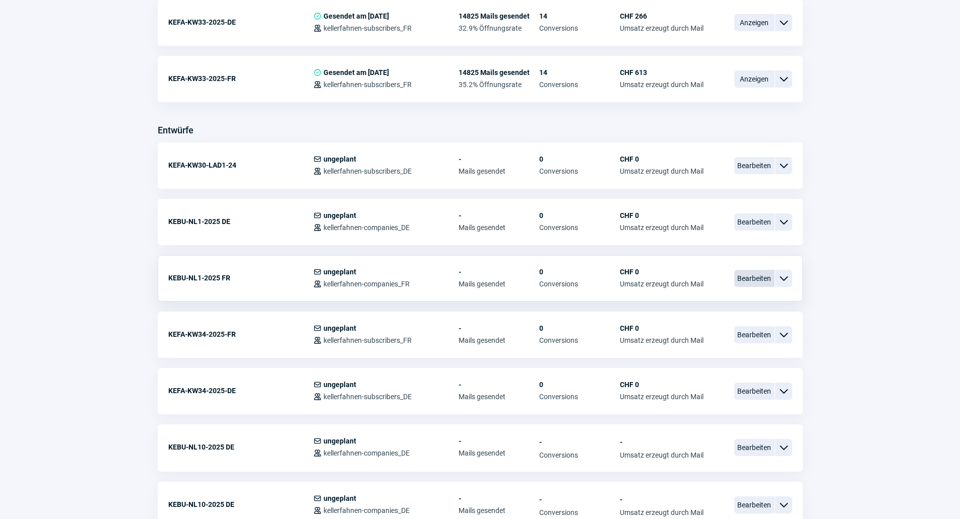
click at [756, 281] on span "Bearbeiten" at bounding box center [754, 278] width 40 height 17
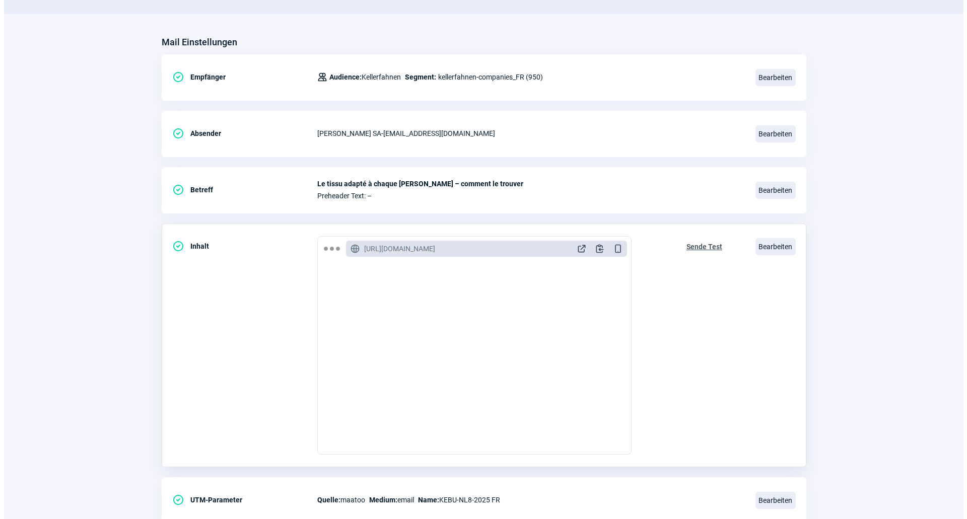
scroll to position [101, 0]
click at [768, 238] on span "Bearbeiten" at bounding box center [772, 245] width 40 height 17
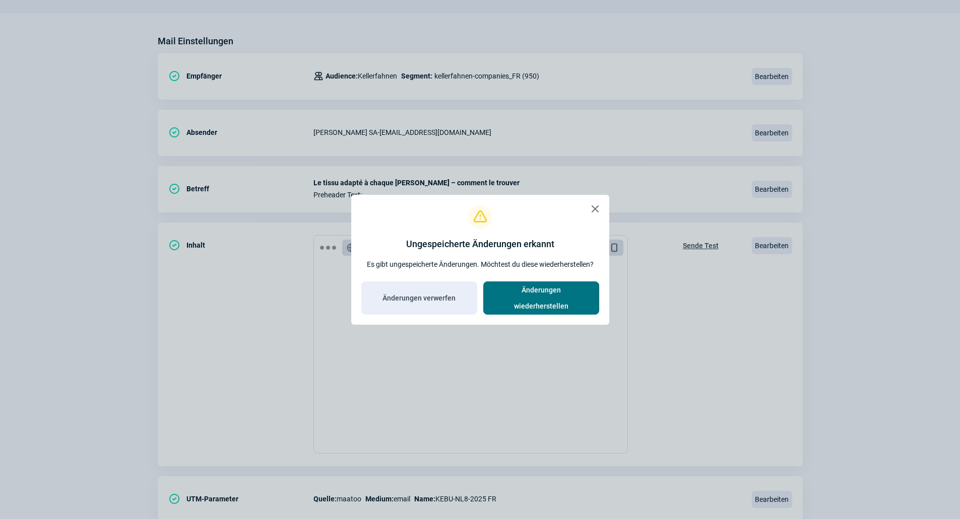
click at [526, 297] on span "Änderungen wiederherstellen" at bounding box center [541, 298] width 95 height 32
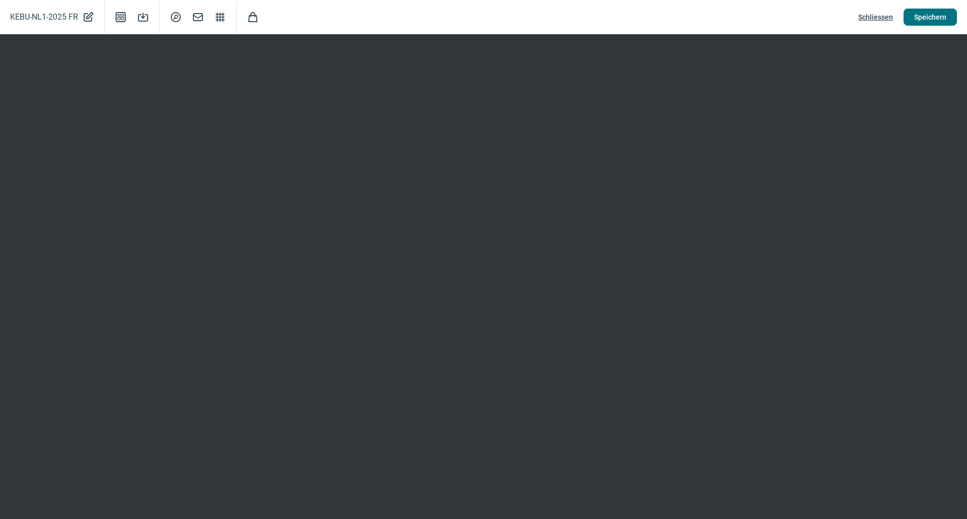
click at [924, 14] on span "Speichern" at bounding box center [930, 17] width 32 height 16
click at [917, 13] on span "Speichern" at bounding box center [930, 17] width 32 height 16
click at [881, 17] on span "Schliessen" at bounding box center [875, 17] width 35 height 16
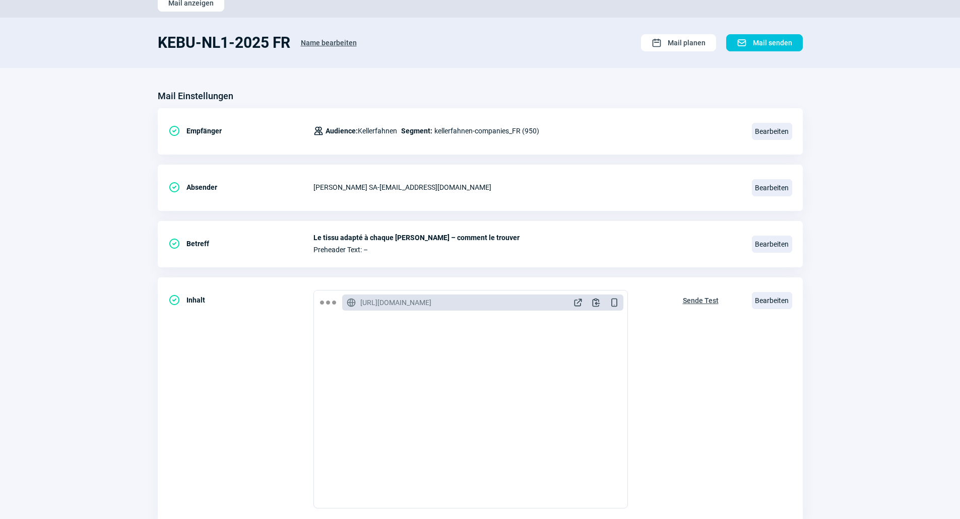
scroll to position [0, 0]
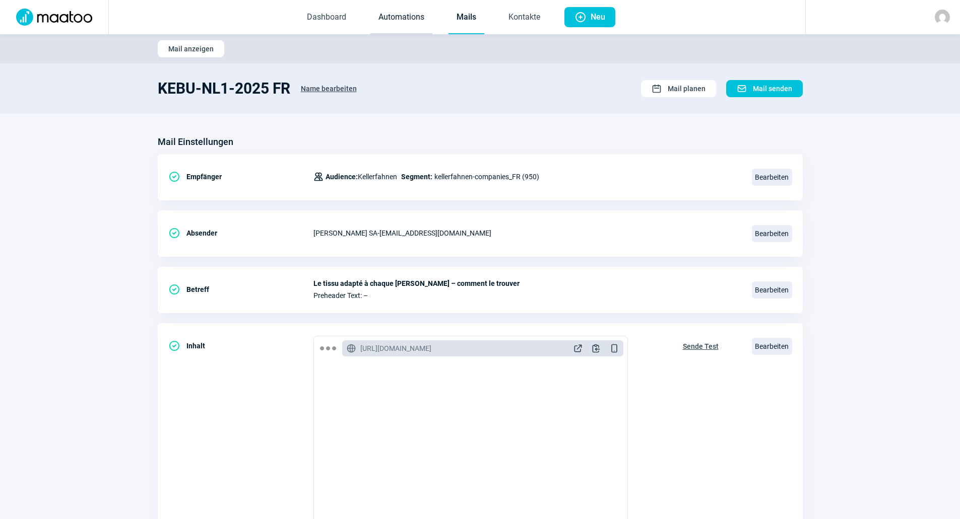
click at [403, 15] on link "Automations" at bounding box center [401, 17] width 62 height 33
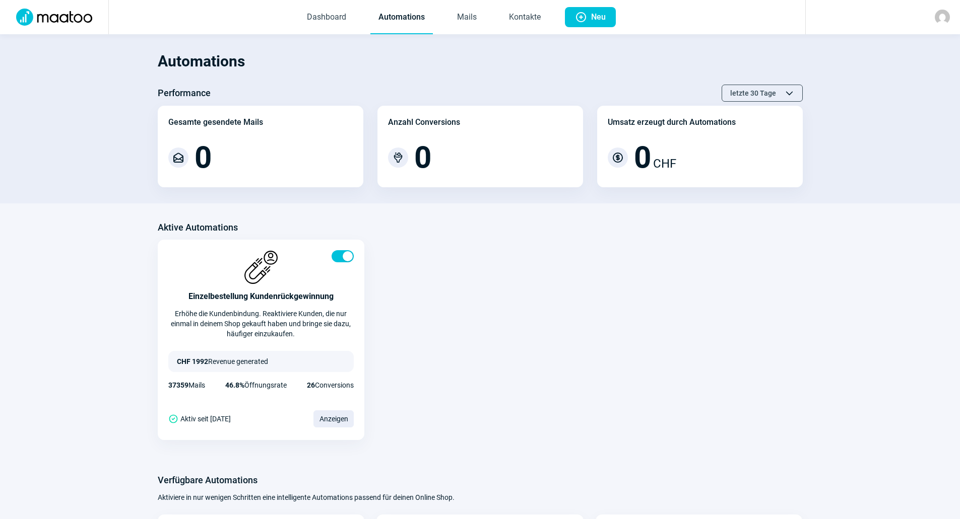
click at [490, 17] on span "Dashboard Automations Mails Kontakte" at bounding box center [424, 17] width 266 height 34
click at [467, 17] on link "Mails" at bounding box center [467, 17] width 36 height 33
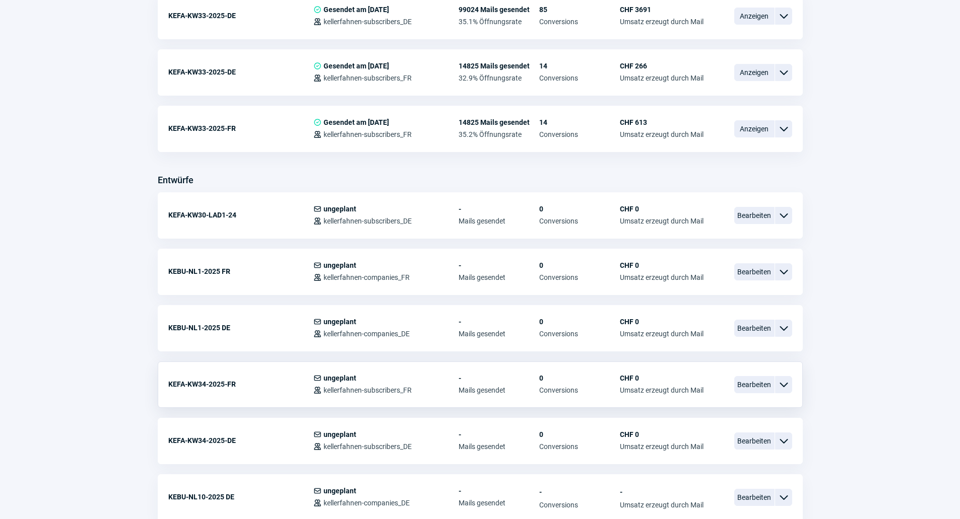
scroll to position [302, 0]
click at [750, 327] on span "Bearbeiten" at bounding box center [754, 328] width 40 height 17
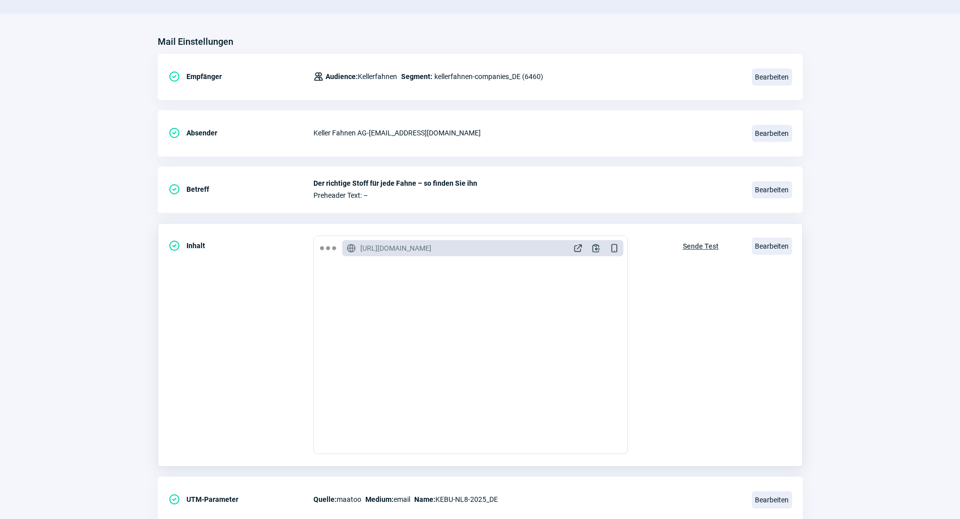
scroll to position [101, 0]
click at [702, 246] on span "Sende Test" at bounding box center [701, 246] width 36 height 16
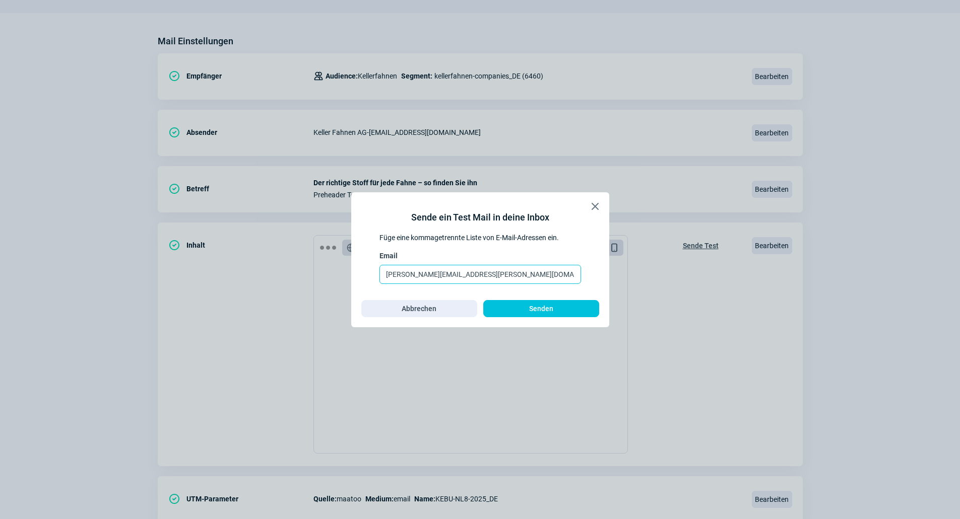
click at [498, 273] on input "[PERSON_NAME][EMAIL_ADDRESS][PERSON_NAME][DOMAIN_NAME]" at bounding box center [480, 274] width 202 height 19
click at [446, 274] on input "dzeva" at bounding box center [480, 274] width 202 height 19
click at [429, 278] on input "dzeva" at bounding box center [480, 274] width 202 height 19
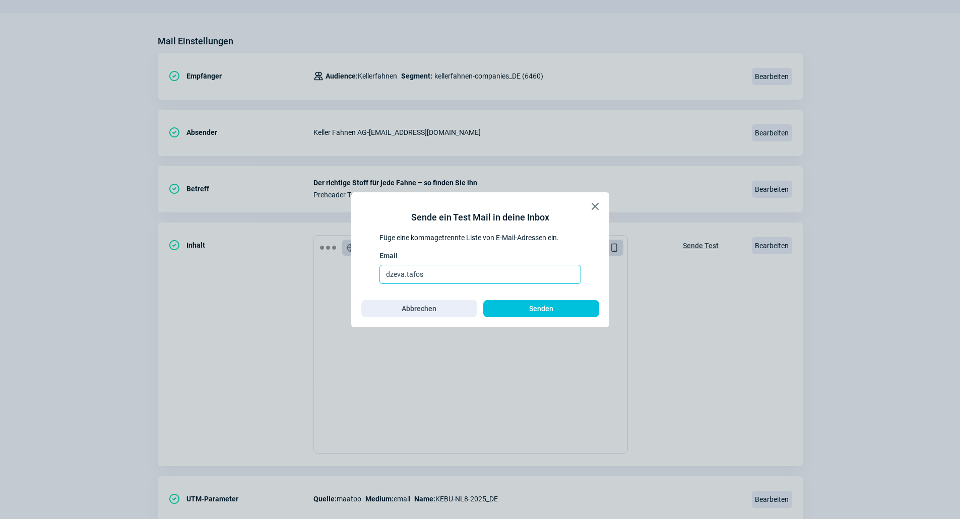
click at [471, 277] on input "dzeva.tafos" at bounding box center [480, 274] width 202 height 19
type input "[EMAIL_ADDRESS][DOMAIN_NAME]"
click at [537, 271] on input "[EMAIL_ADDRESS][DOMAIN_NAME]" at bounding box center [480, 274] width 202 height 19
click at [536, 276] on input "[EMAIL_ADDRESS][DOMAIN_NAME]" at bounding box center [480, 274] width 202 height 19
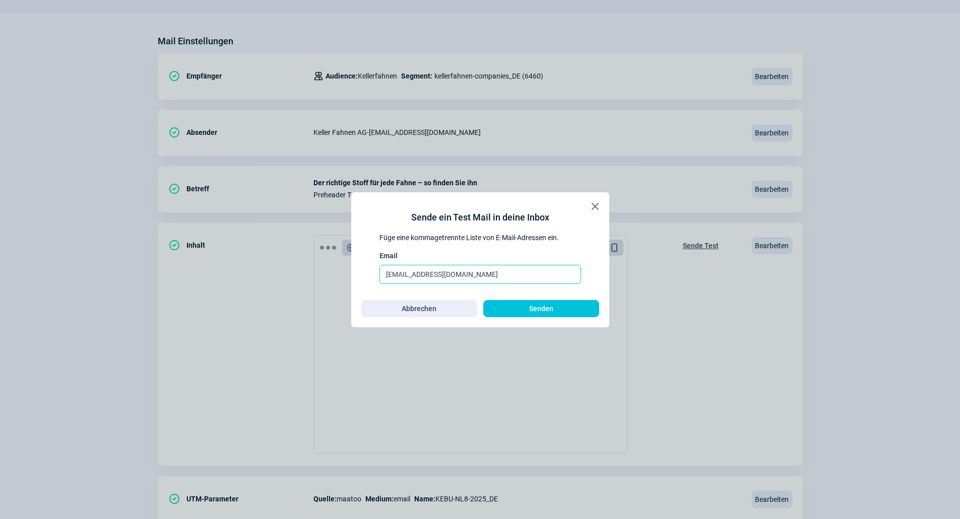
click at [536, 276] on input "[EMAIL_ADDRESS][DOMAIN_NAME]" at bounding box center [480, 274] width 202 height 19
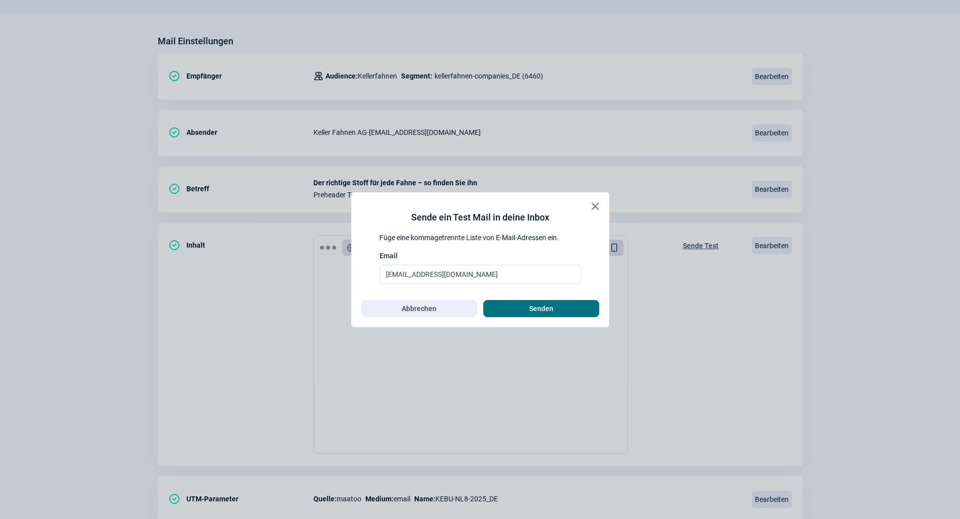
click at [545, 308] on span "Senden" at bounding box center [541, 309] width 24 height 16
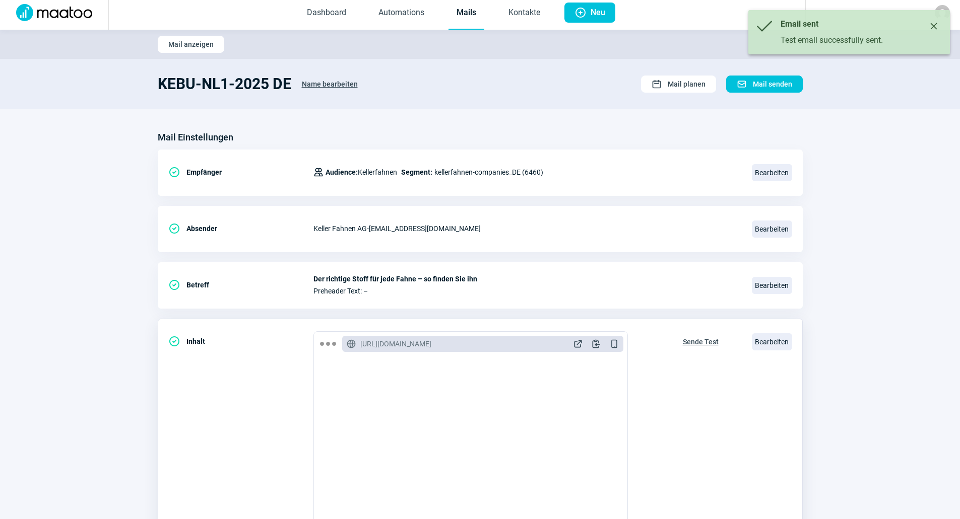
scroll to position [0, 0]
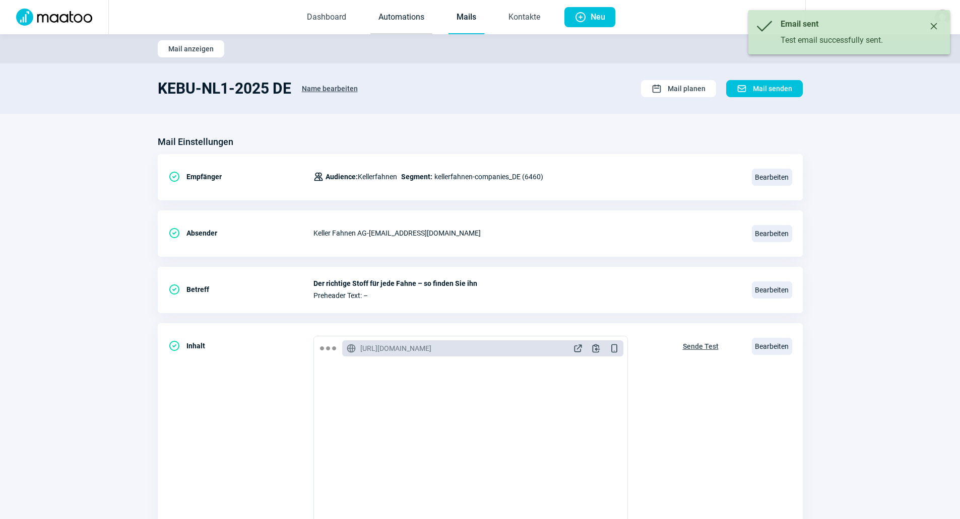
click at [405, 27] on link "Automations" at bounding box center [401, 17] width 62 height 33
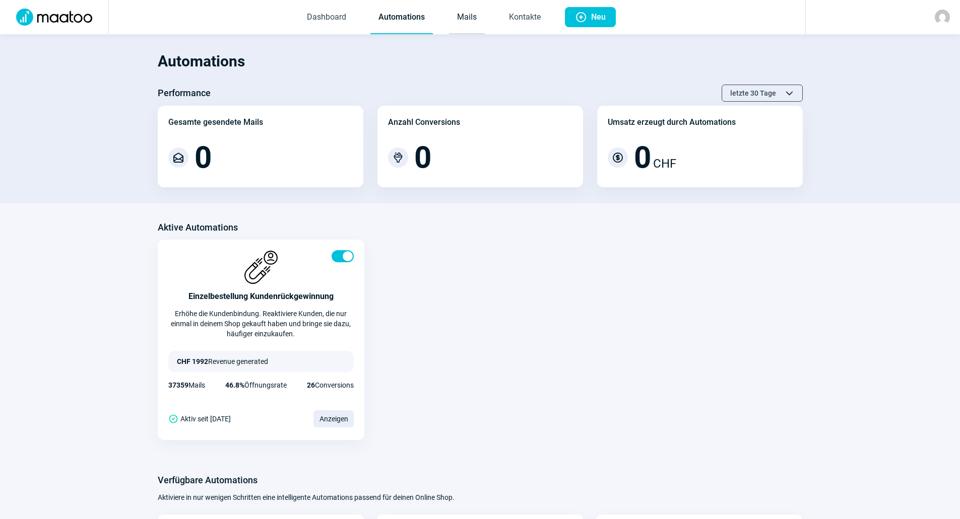
click at [463, 21] on link "Mails" at bounding box center [467, 17] width 36 height 33
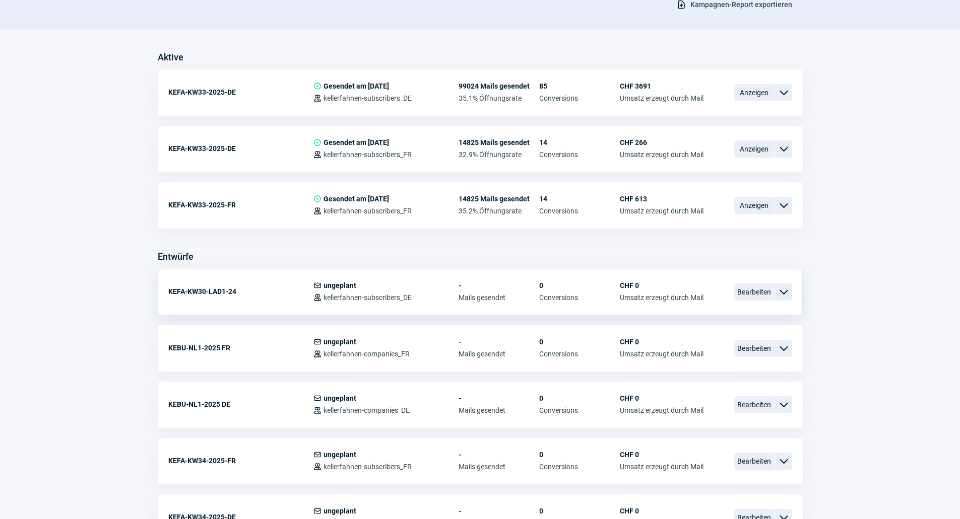
scroll to position [302, 0]
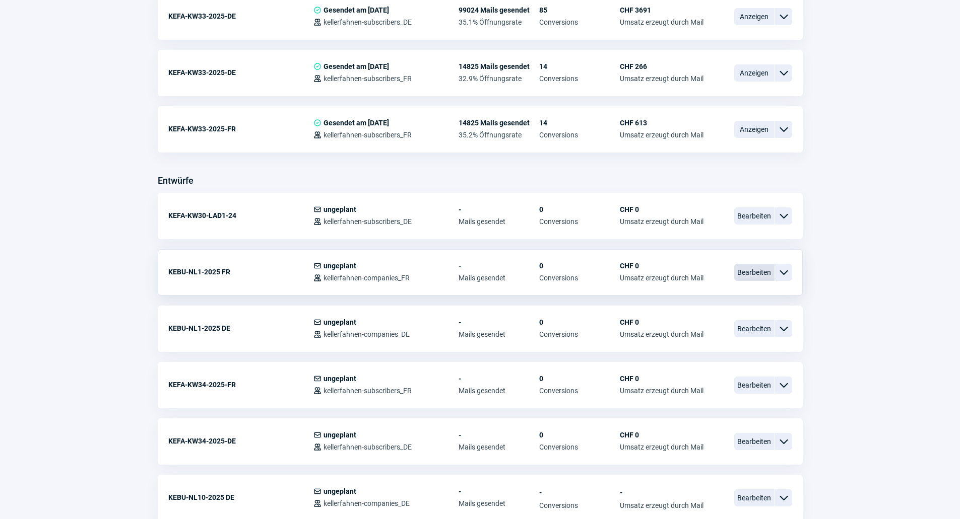
click at [764, 269] on span "Bearbeiten" at bounding box center [754, 272] width 40 height 17
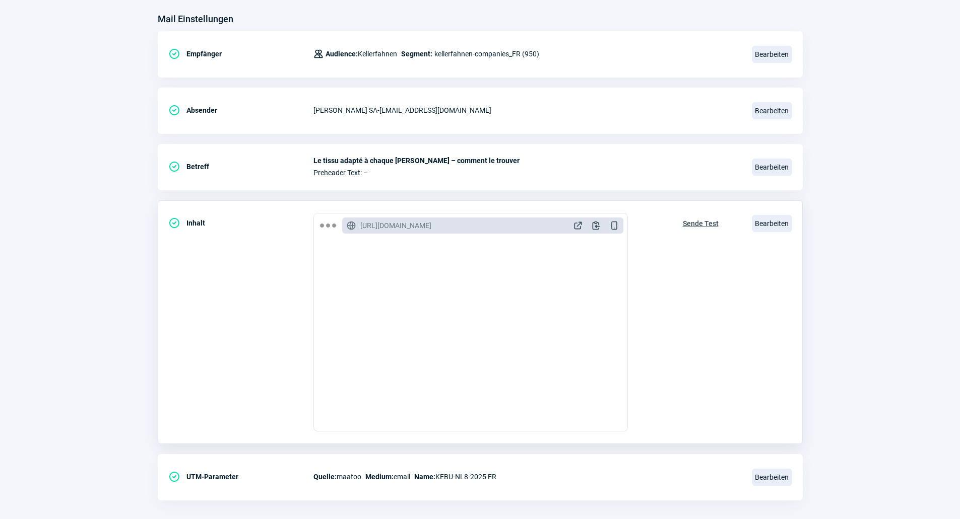
scroll to position [135, 0]
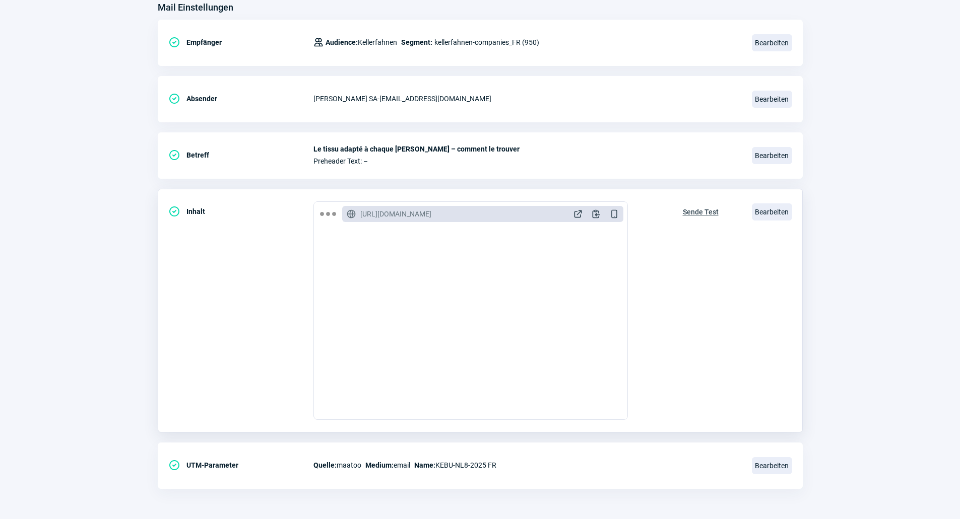
click at [698, 216] on span "Sende Test" at bounding box center [701, 212] width 36 height 16
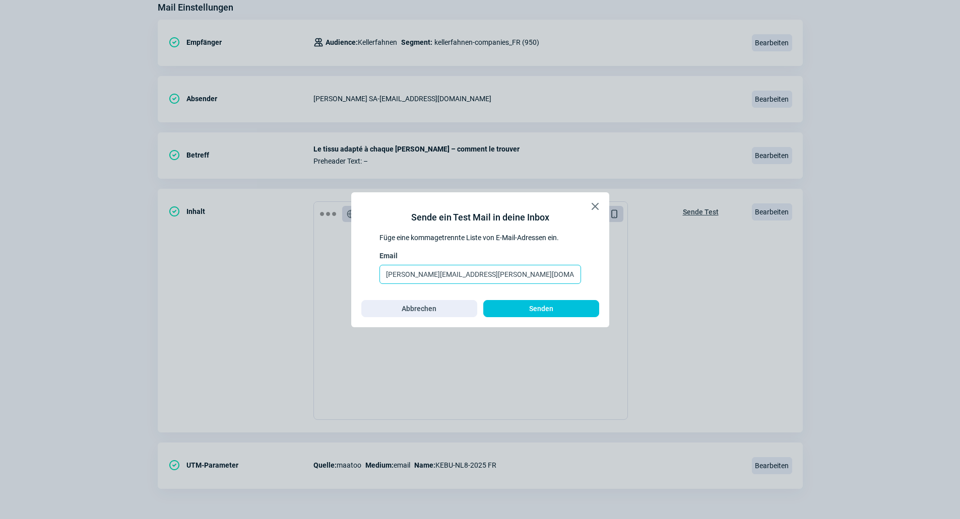
click at [499, 277] on input "[PERSON_NAME][EMAIL_ADDRESS][PERSON_NAME][DOMAIN_NAME]" at bounding box center [480, 274] width 202 height 19
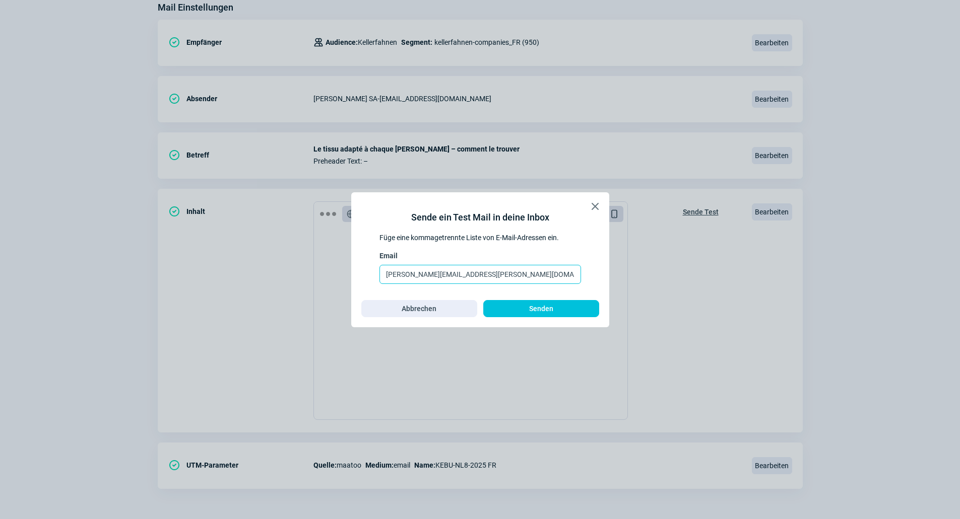
paste input "dzeva.tafoski"
type input "[EMAIL_ADDRESS][DOMAIN_NAME]"
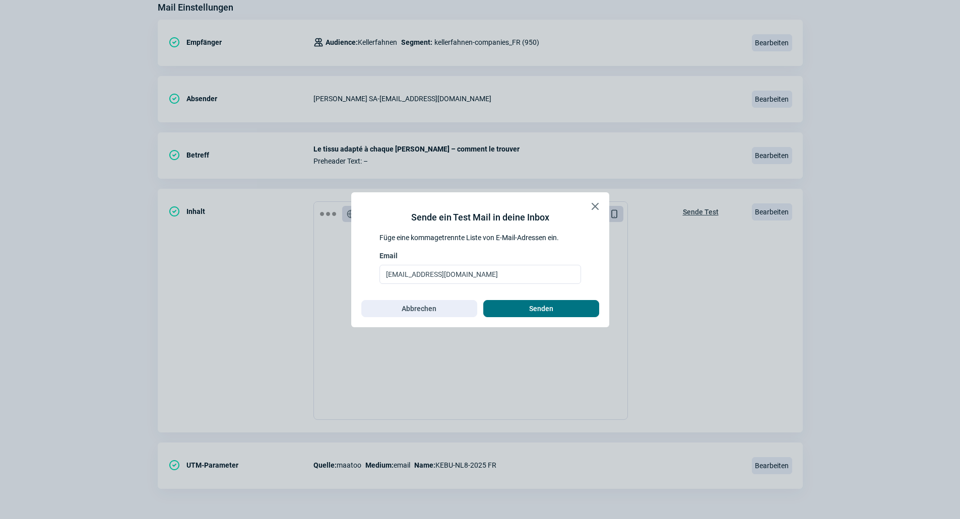
click at [517, 305] on span "Senden" at bounding box center [541, 309] width 95 height 16
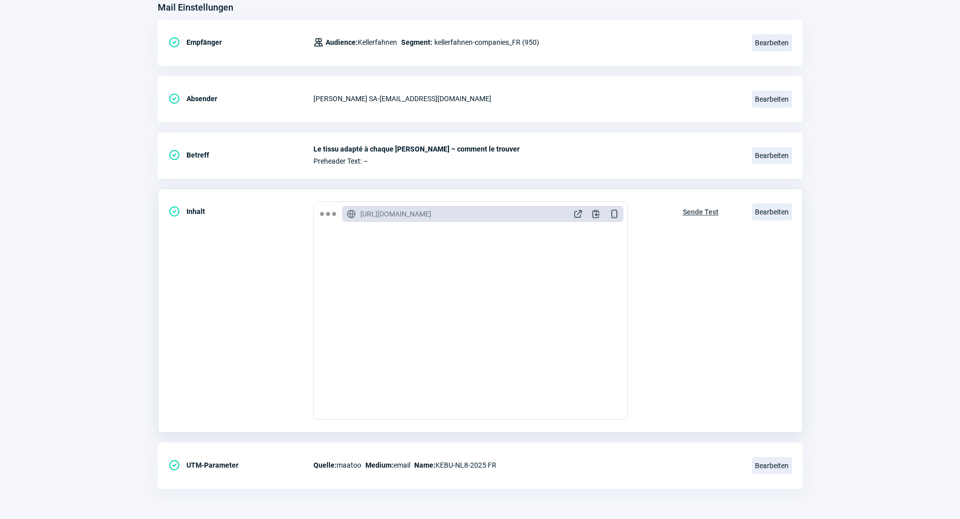
click at [688, 284] on div "Sende Test" at bounding box center [700, 311] width 57 height 219
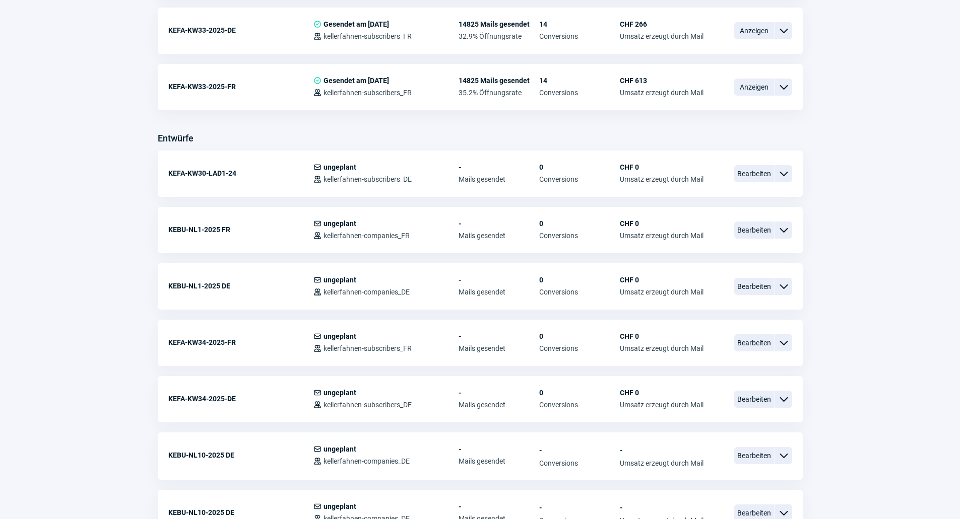
scroll to position [403, 0]
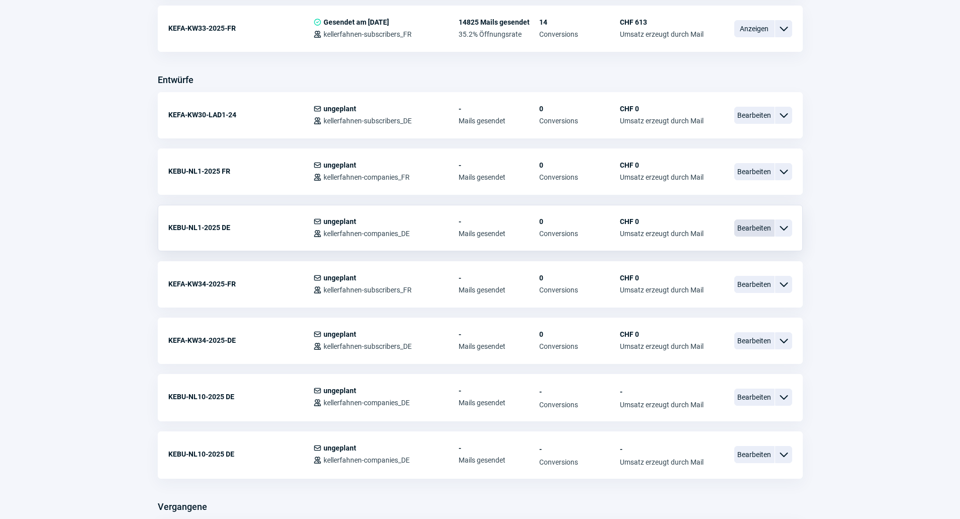
click at [770, 229] on span "Bearbeiten" at bounding box center [754, 228] width 40 height 17
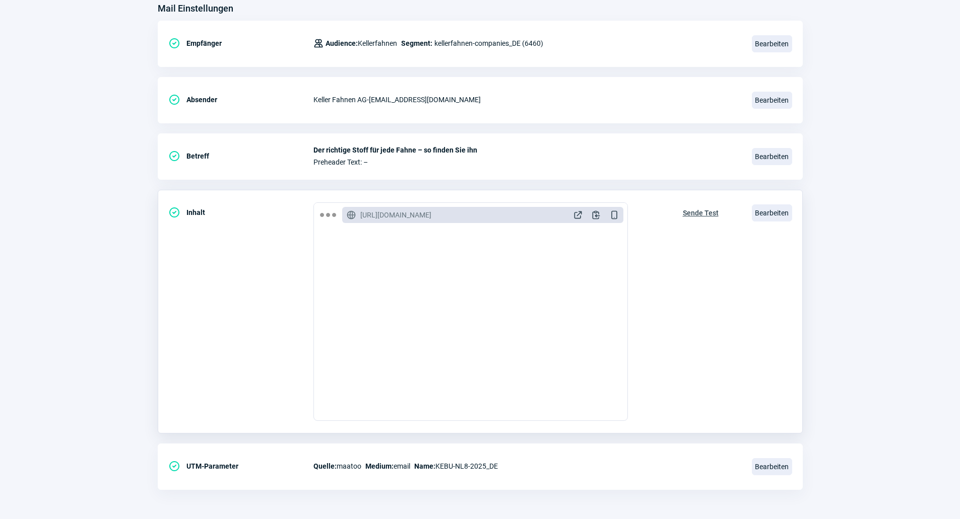
scroll to position [135, 0]
click at [777, 214] on span "Bearbeiten" at bounding box center [772, 212] width 40 height 17
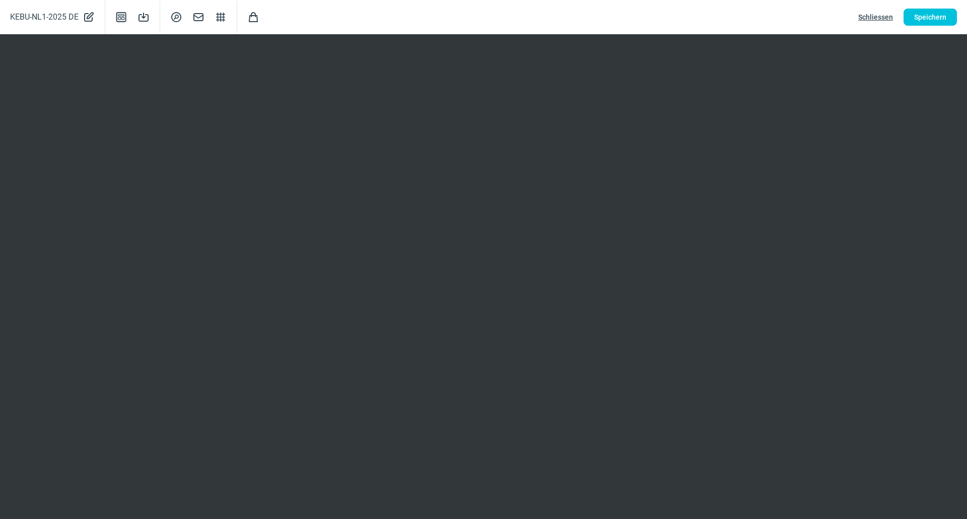
click at [862, 15] on span "Schliessen" at bounding box center [875, 17] width 35 height 16
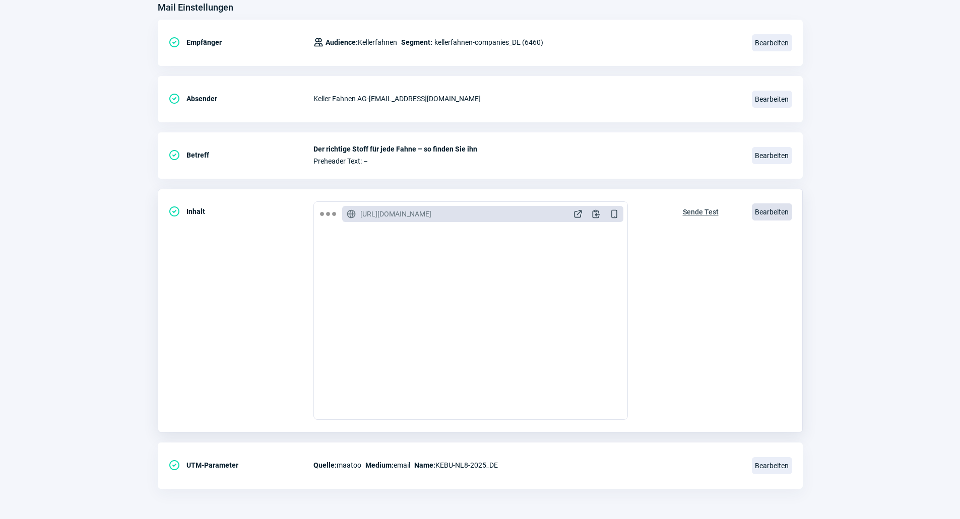
click at [772, 215] on span "Bearbeiten" at bounding box center [772, 212] width 40 height 17
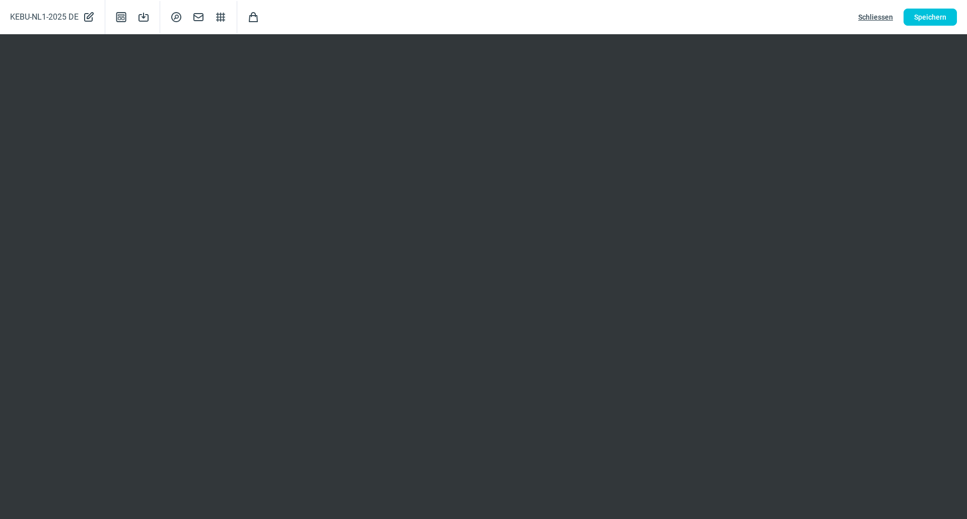
click at [874, 19] on span "Schliessen" at bounding box center [875, 17] width 35 height 16
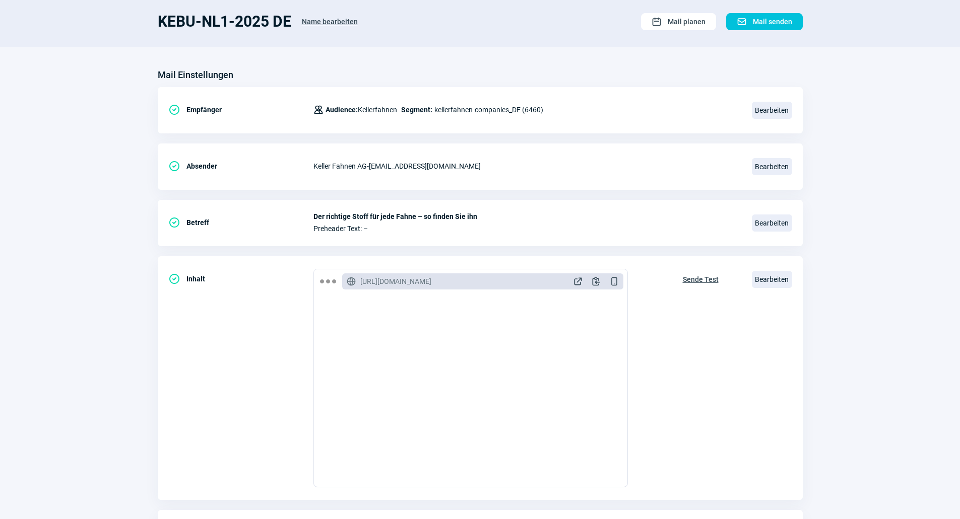
scroll to position [0, 0]
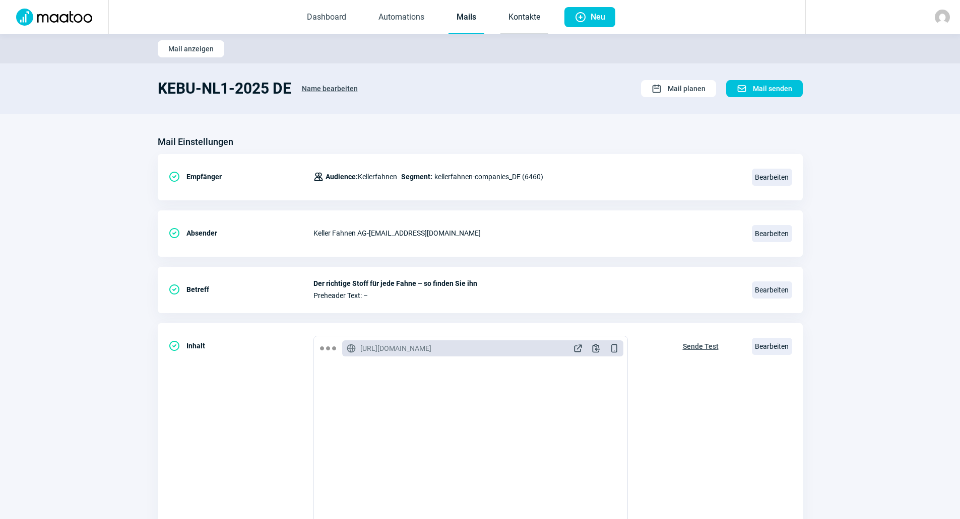
click at [528, 20] on link "Kontakte" at bounding box center [524, 17] width 48 height 33
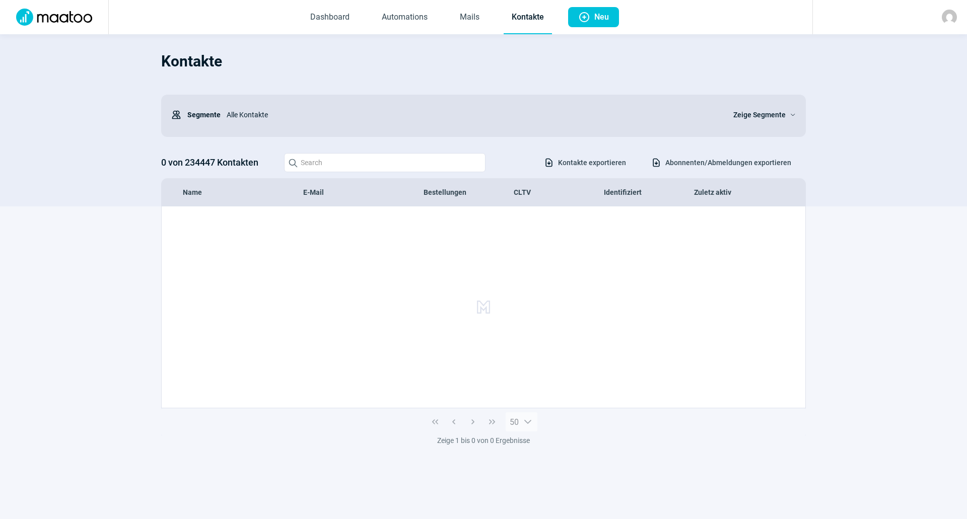
click at [449, 21] on span "Dashboard Automations Mails Kontakte" at bounding box center [427, 17] width 266 height 34
click at [473, 25] on link "Mails" at bounding box center [470, 17] width 36 height 33
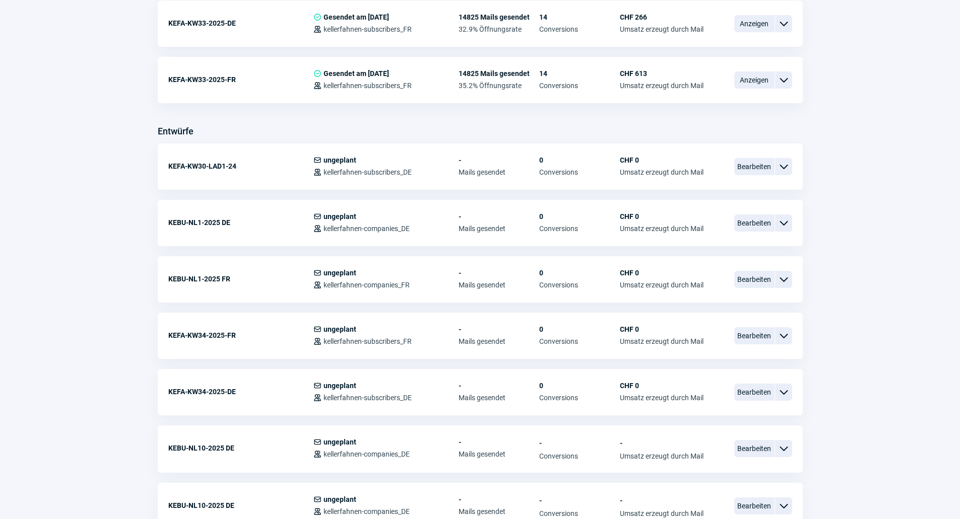
scroll to position [353, 0]
click at [754, 225] on span "Bearbeiten" at bounding box center [754, 222] width 40 height 17
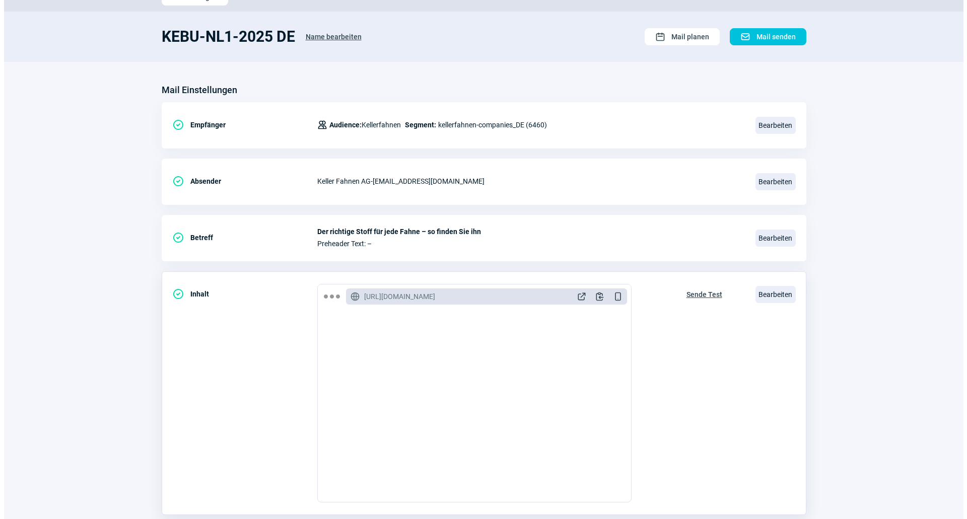
scroll to position [135, 0]
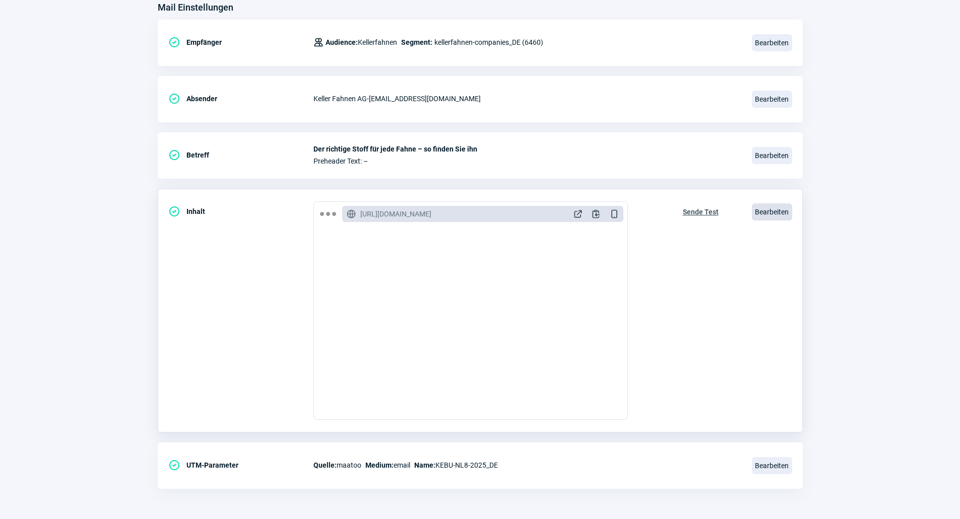
click at [766, 215] on span "Bearbeiten" at bounding box center [772, 212] width 40 height 17
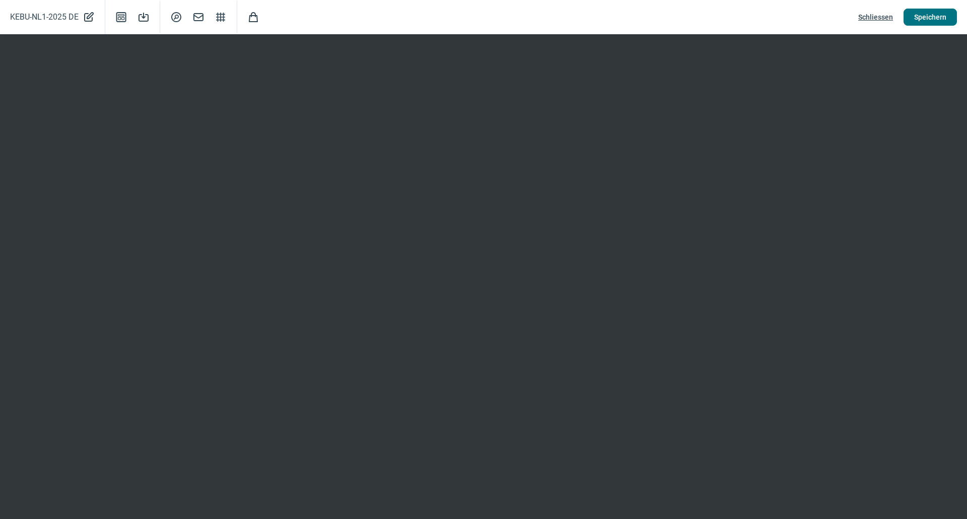
click at [942, 17] on span "Speichern" at bounding box center [930, 17] width 32 height 16
click at [874, 15] on span "Schliessen" at bounding box center [875, 17] width 35 height 16
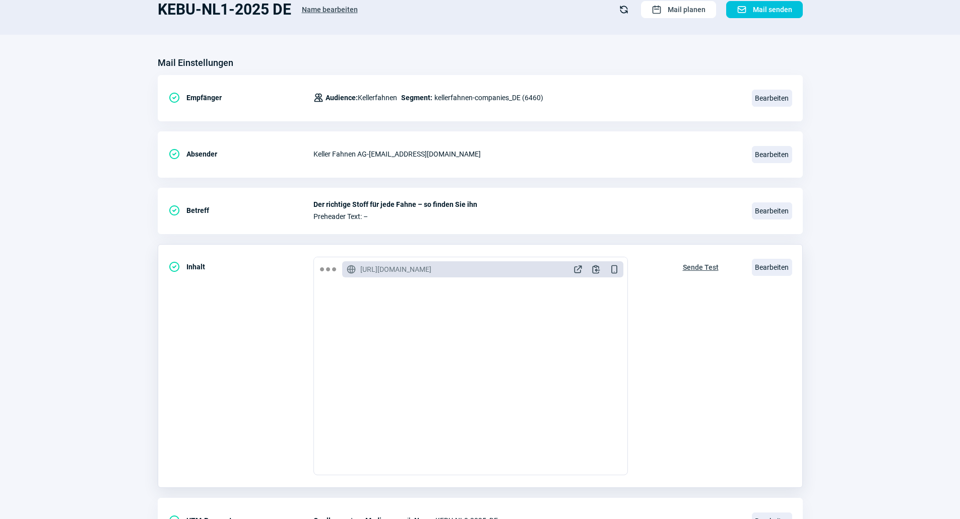
scroll to position [0, 0]
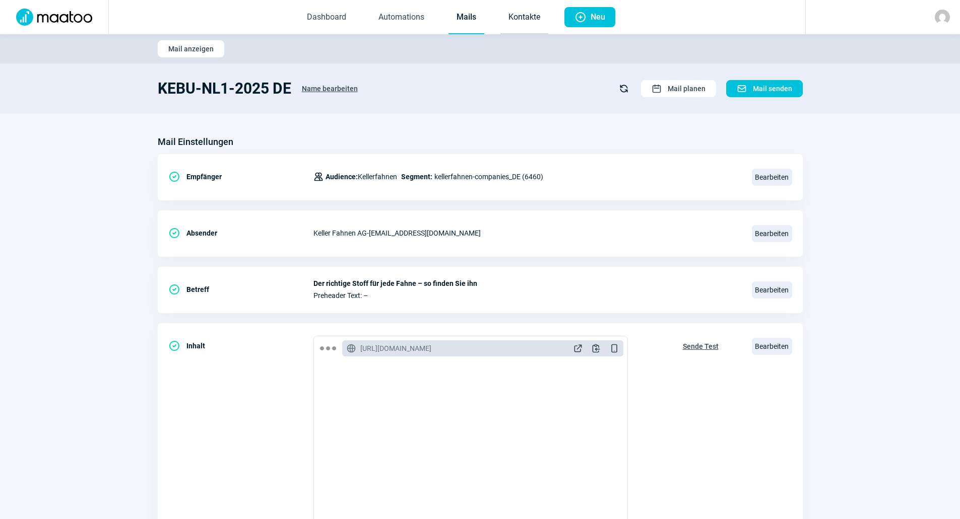
click at [511, 15] on link "Kontakte" at bounding box center [524, 17] width 48 height 33
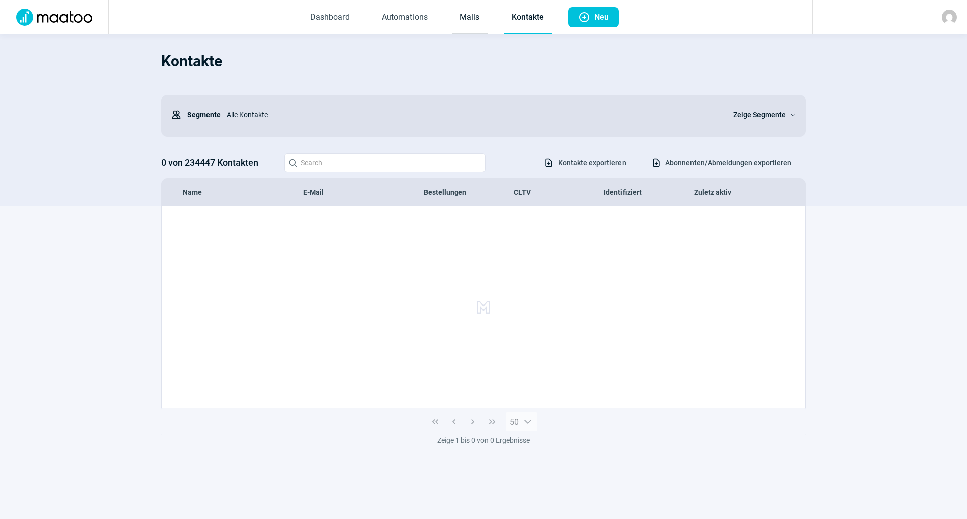
click at [474, 18] on link "Mails" at bounding box center [470, 17] width 36 height 33
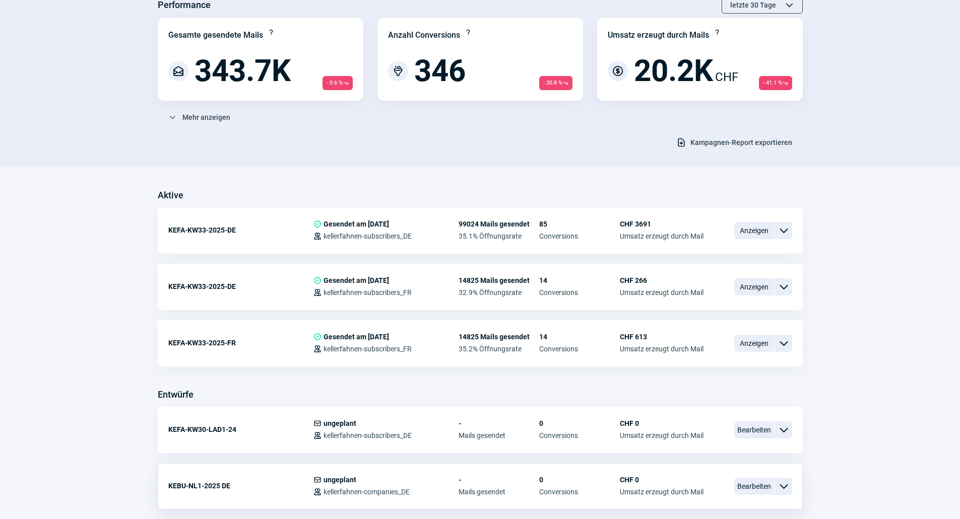
scroll to position [252, 0]
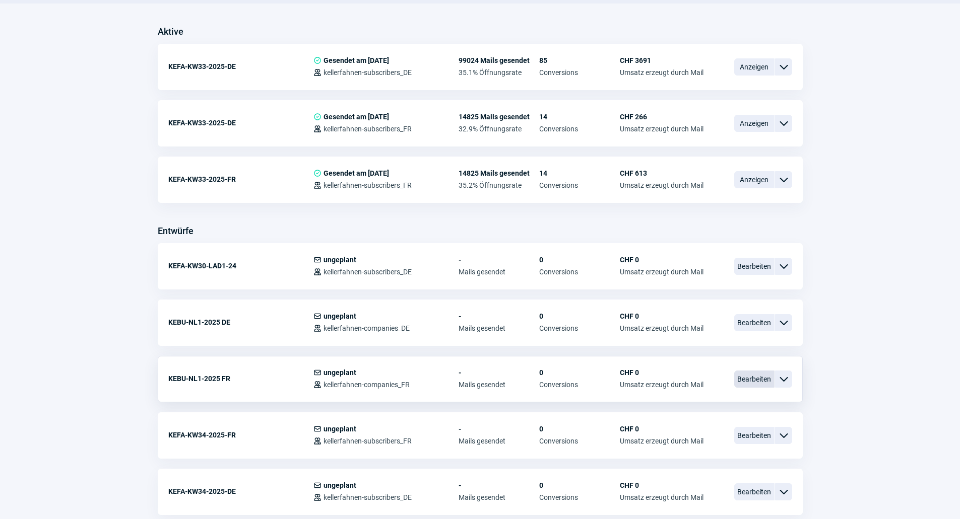
click at [747, 376] on span "Bearbeiten" at bounding box center [754, 379] width 40 height 17
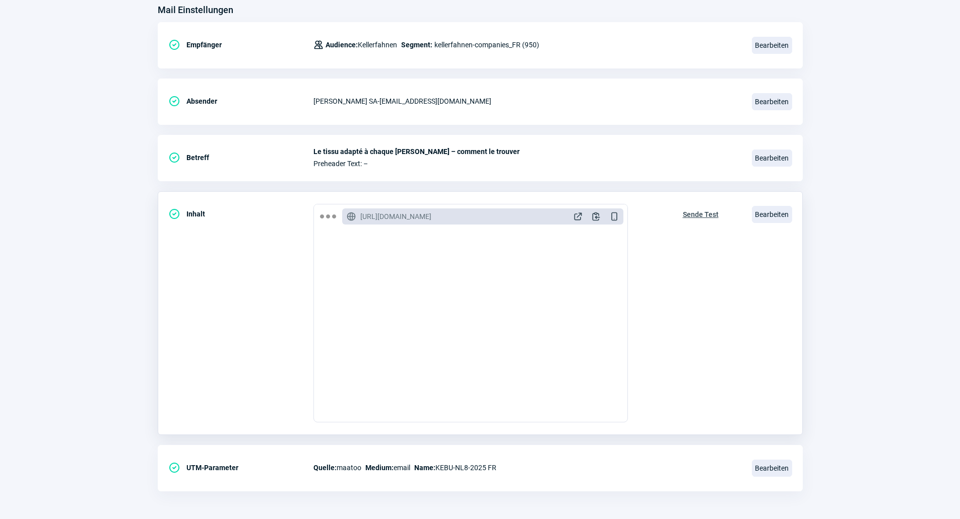
scroll to position [135, 0]
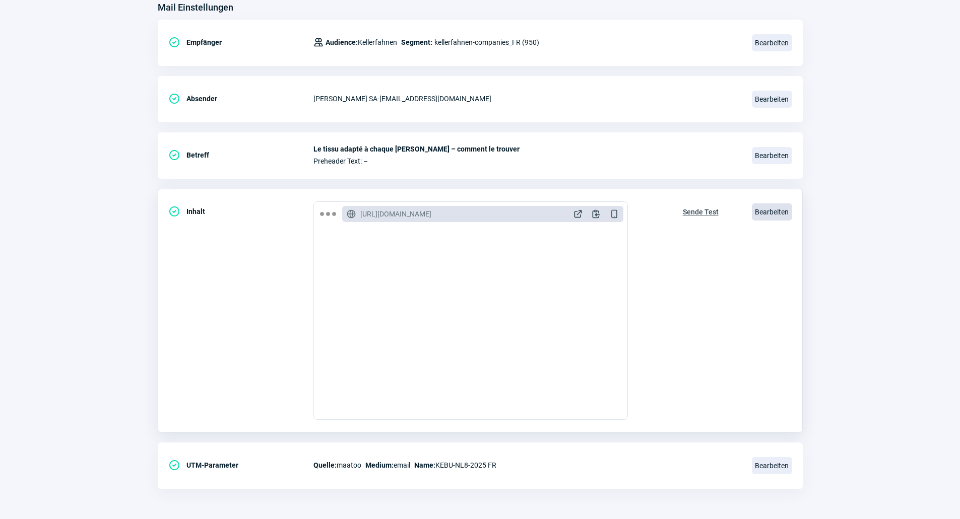
click at [774, 218] on span "Bearbeiten" at bounding box center [772, 212] width 40 height 17
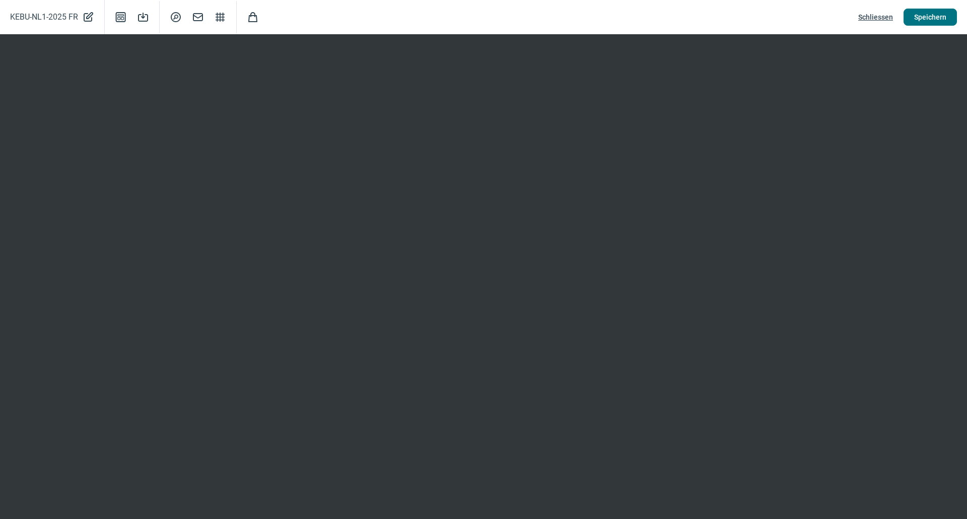
click at [920, 16] on span "Speichern" at bounding box center [930, 17] width 32 height 16
click at [886, 17] on span "Schliessen" at bounding box center [875, 17] width 35 height 16
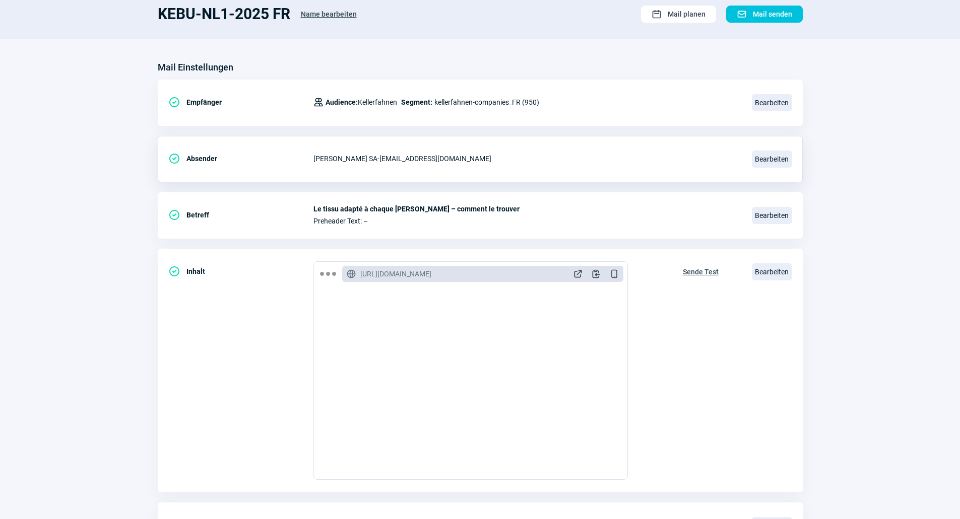
scroll to position [0, 0]
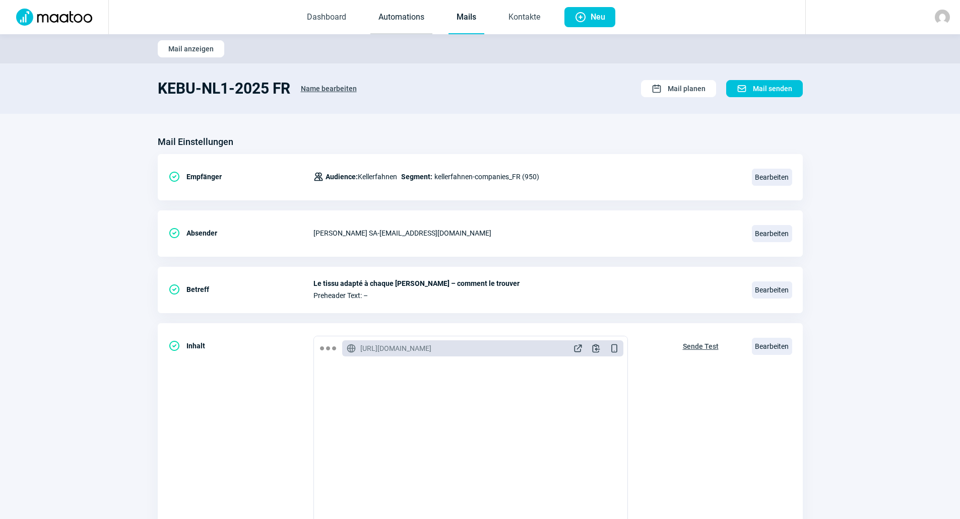
click at [417, 19] on link "Automations" at bounding box center [401, 17] width 62 height 33
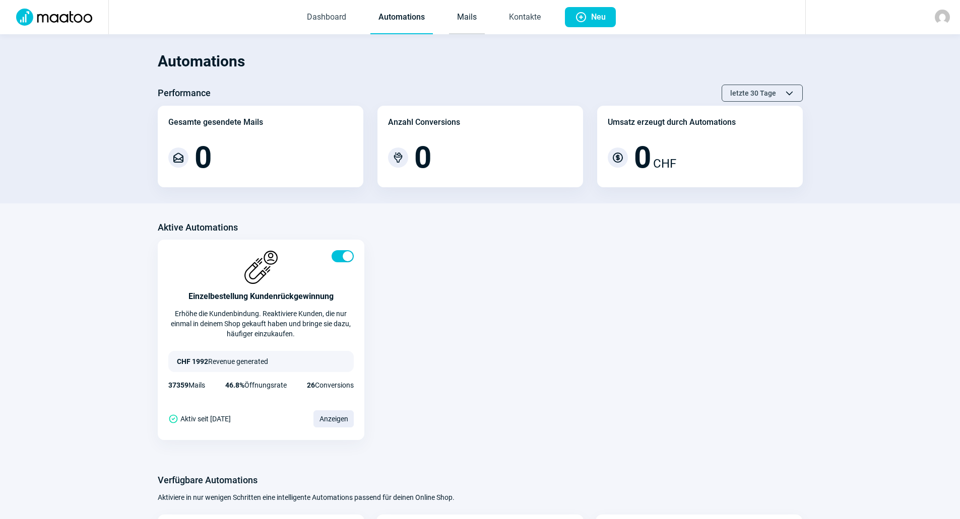
click at [471, 23] on link "Mails" at bounding box center [467, 17] width 36 height 33
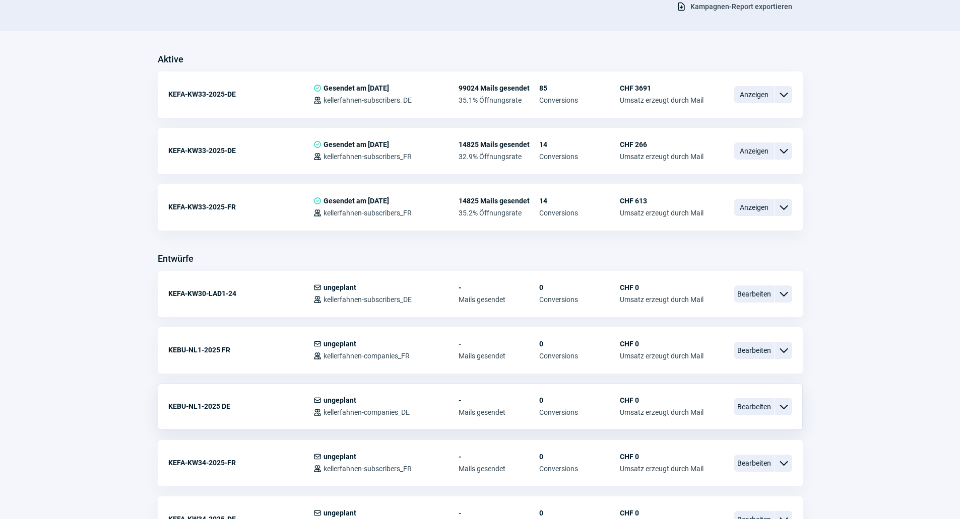
scroll to position [302, 0]
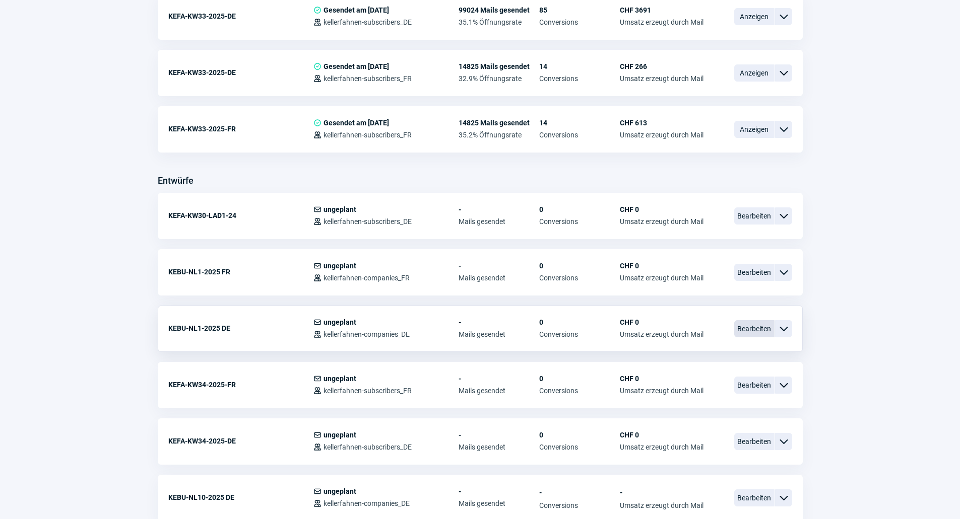
click at [753, 331] on span "Bearbeiten" at bounding box center [754, 328] width 40 height 17
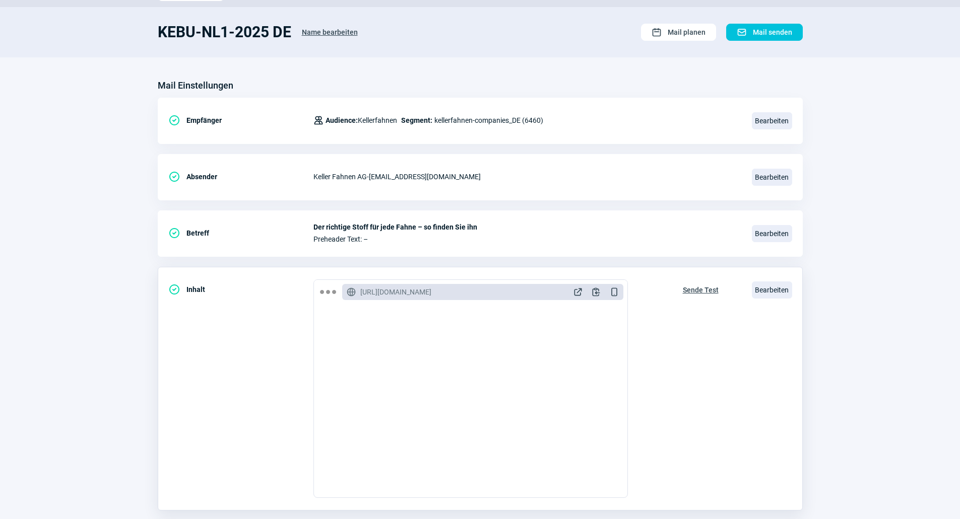
scroll to position [135, 0]
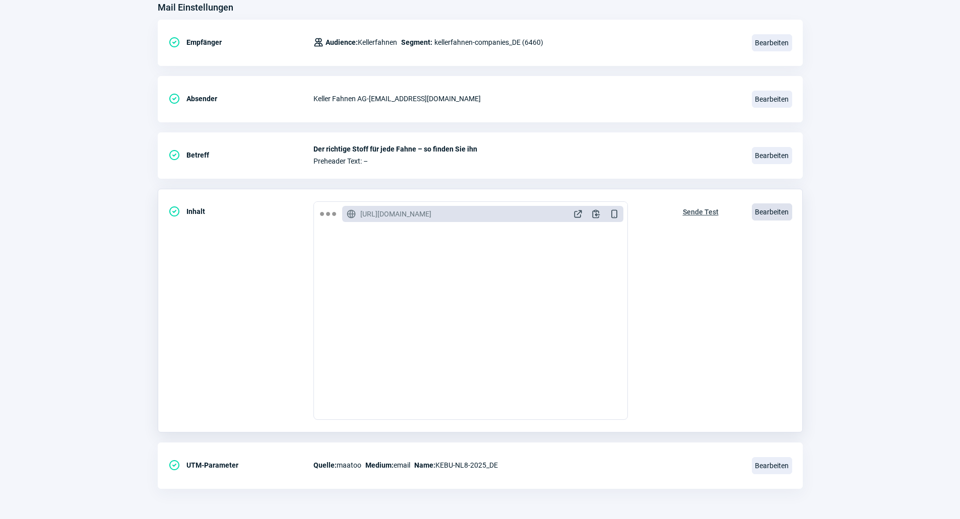
click at [777, 205] on span "Bearbeiten" at bounding box center [772, 212] width 40 height 17
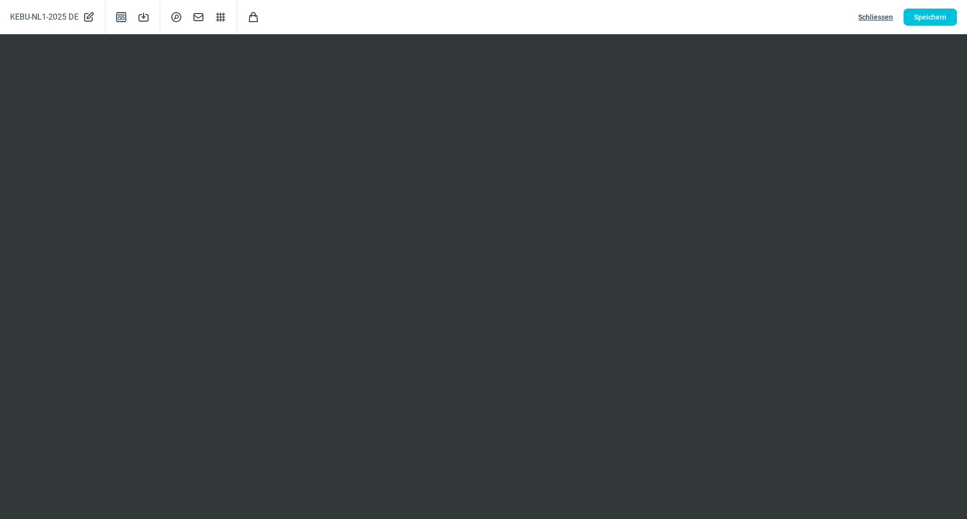
click at [881, 19] on span "Schliessen" at bounding box center [875, 17] width 35 height 16
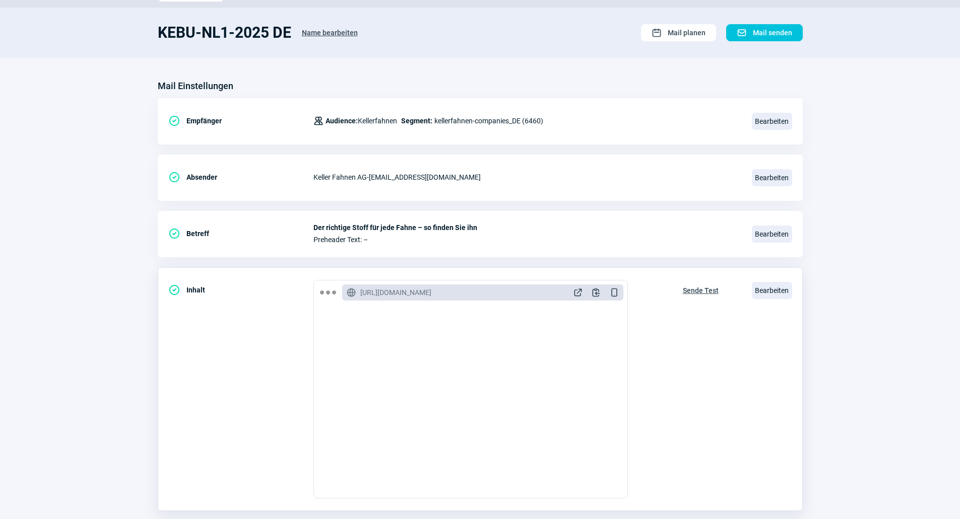
scroll to position [101, 0]
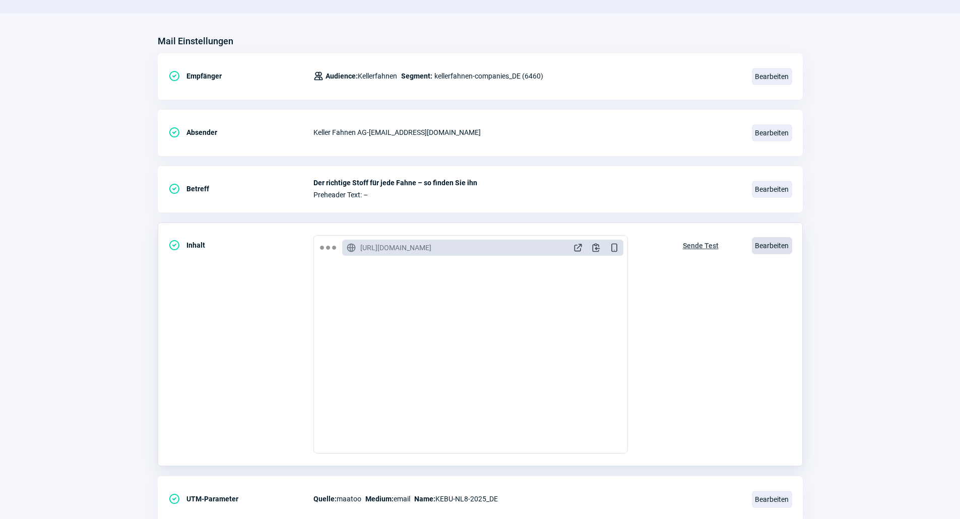
click at [782, 240] on span "Bearbeiten" at bounding box center [772, 245] width 40 height 17
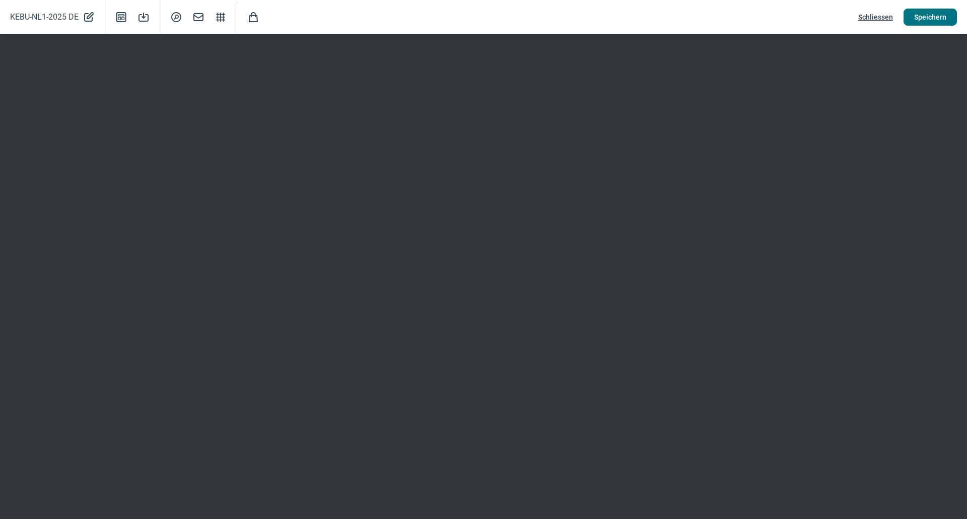
click at [923, 15] on span "Speichern" at bounding box center [930, 17] width 32 height 16
click at [876, 15] on span "Schliessen" at bounding box center [875, 17] width 35 height 16
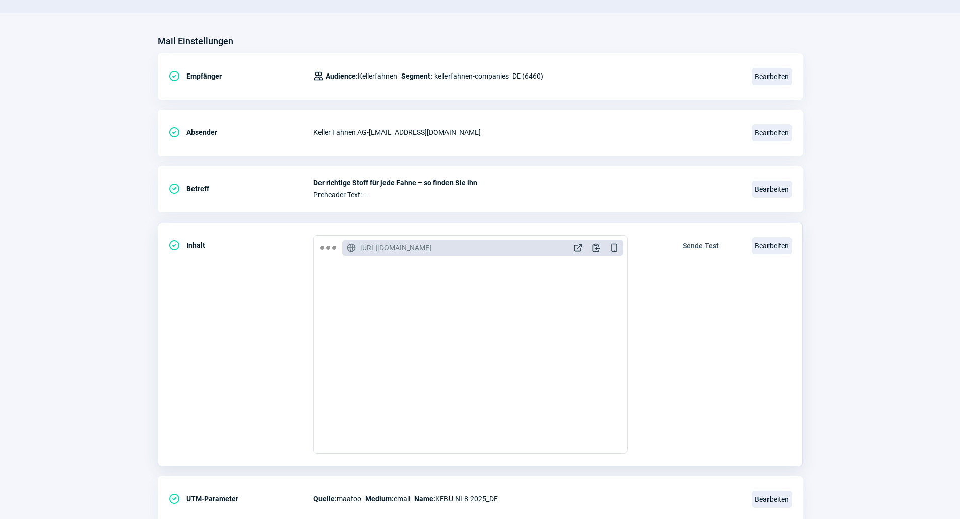
click at [708, 244] on span "Sende Test" at bounding box center [701, 246] width 36 height 16
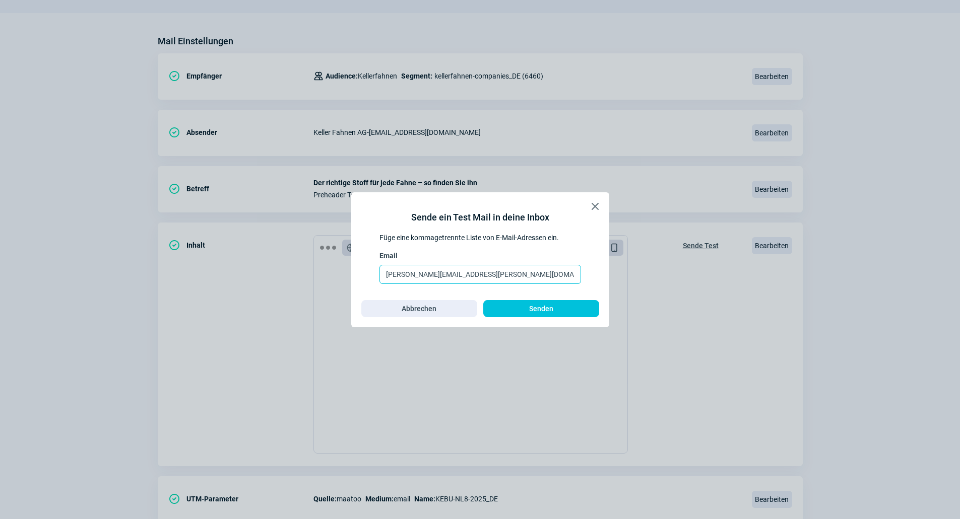
click at [494, 273] on input "[PERSON_NAME][EMAIL_ADDRESS][PERSON_NAME][DOMAIN_NAME]" at bounding box center [480, 274] width 202 height 19
click at [493, 273] on input "[PERSON_NAME][EMAIL_ADDRESS][PERSON_NAME][DOMAIN_NAME]" at bounding box center [480, 274] width 202 height 19
click at [492, 273] on input "[PERSON_NAME][EMAIL_ADDRESS][PERSON_NAME][DOMAIN_NAME]" at bounding box center [480, 274] width 202 height 19
click at [492, 272] on input "[PERSON_NAME][EMAIL_ADDRESS][PERSON_NAME][DOMAIN_NAME]" at bounding box center [480, 274] width 202 height 19
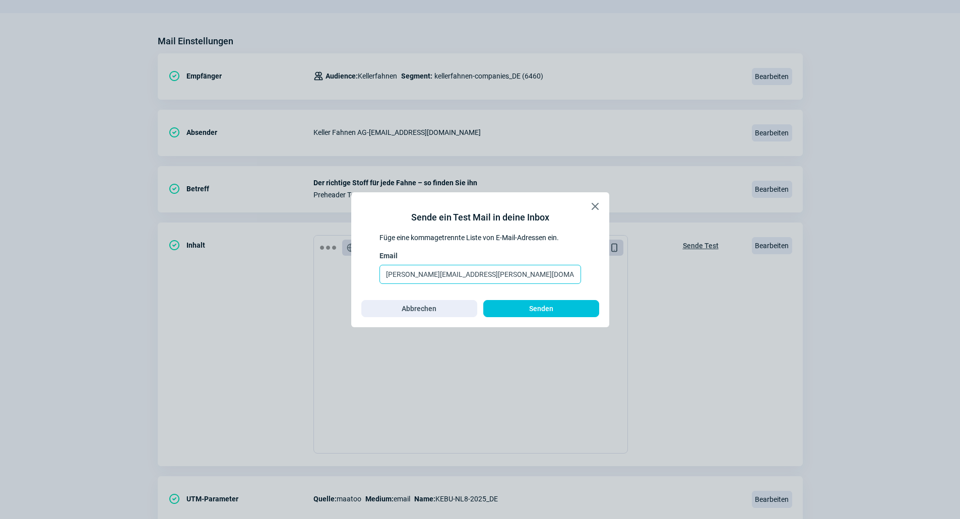
paste input "dzeva.tafoski"
type input "[EMAIL_ADDRESS][DOMAIN_NAME]"
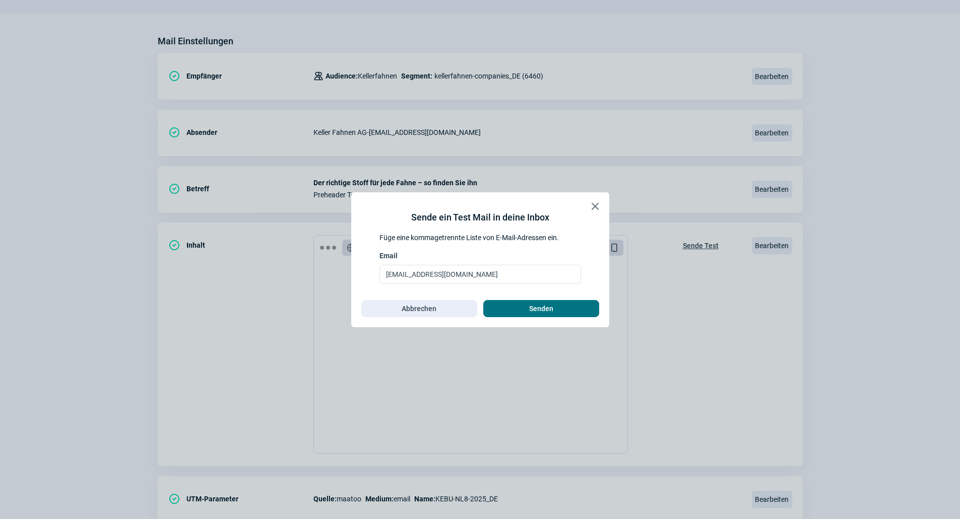
click at [508, 304] on span "Senden" at bounding box center [541, 309] width 95 height 16
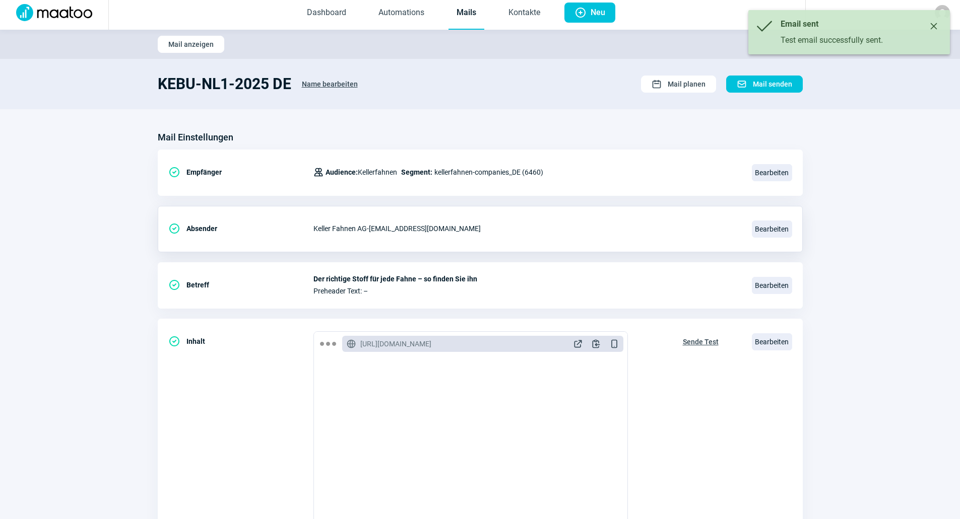
scroll to position [0, 0]
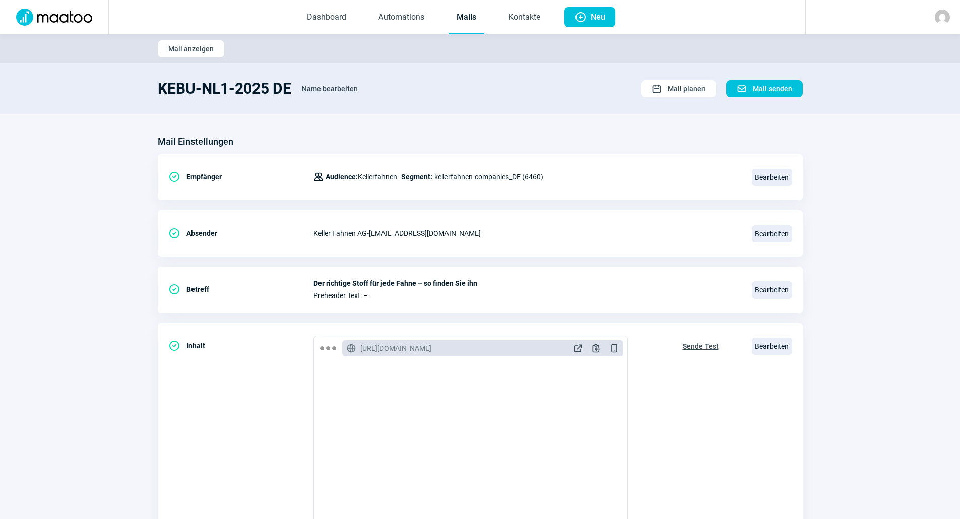
scroll to position [302, 0]
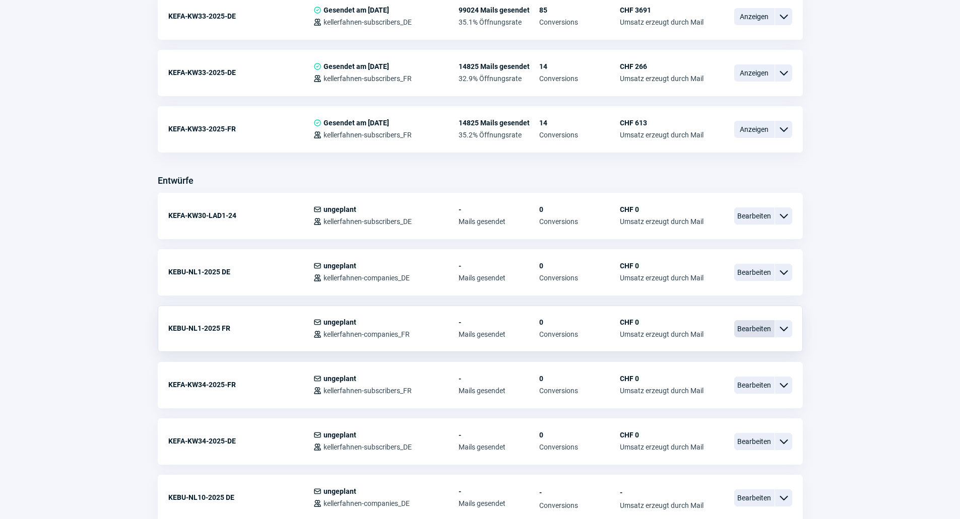
click at [757, 328] on span "Bearbeiten" at bounding box center [754, 328] width 40 height 17
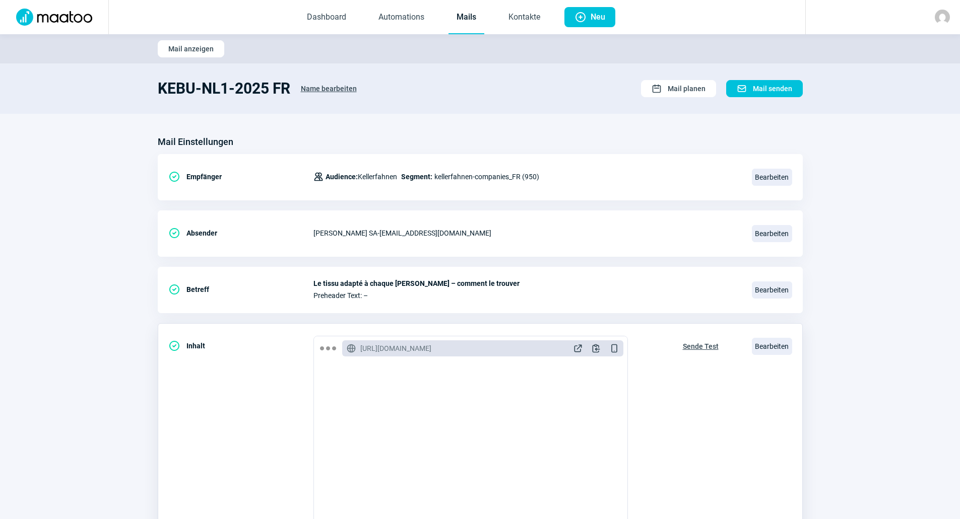
click at [707, 348] on span "Sende Test" at bounding box center [701, 347] width 36 height 16
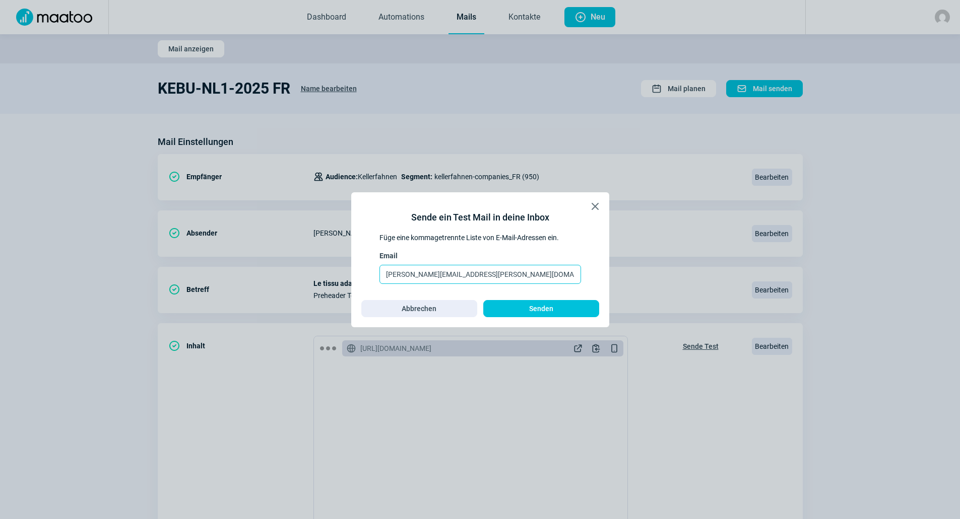
click at [513, 276] on input "[PERSON_NAME][EMAIL_ADDRESS][PERSON_NAME][DOMAIN_NAME]" at bounding box center [480, 274] width 202 height 19
paste input "dzeva.tafoski"
type input "[EMAIL_ADDRESS][DOMAIN_NAME]"
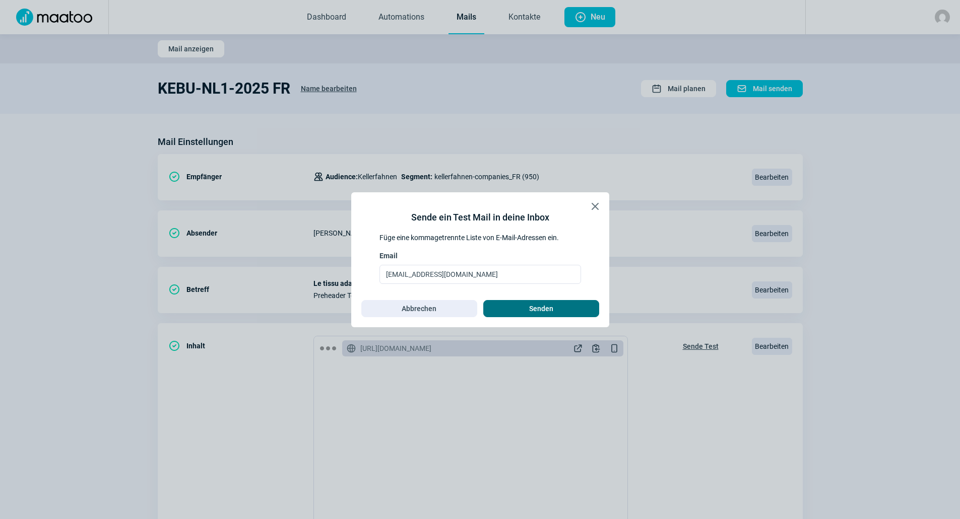
click at [528, 310] on span "Senden" at bounding box center [541, 309] width 95 height 16
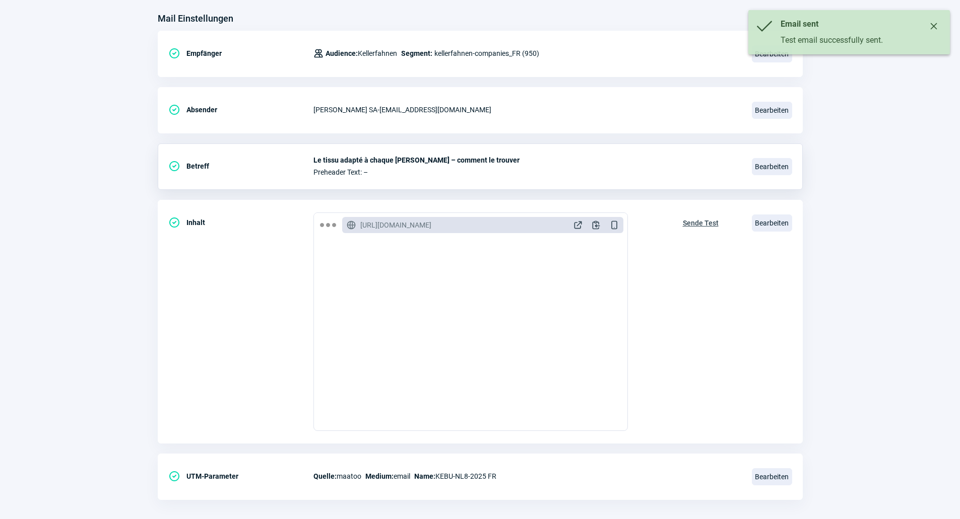
scroll to position [135, 0]
